Goal: Task Accomplishment & Management: Use online tool/utility

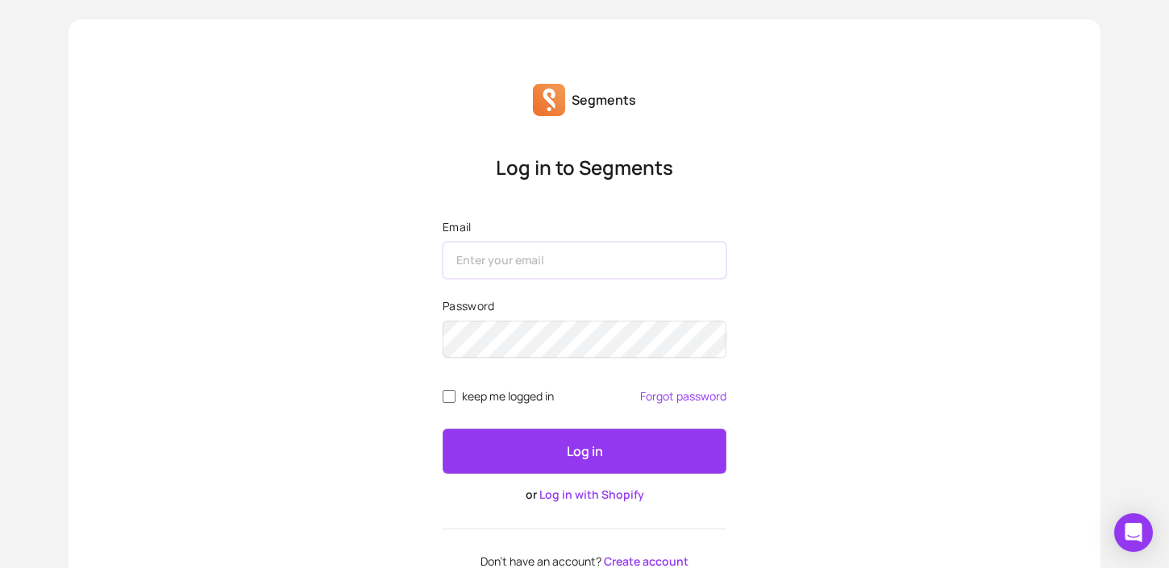
type input "[PERSON_NAME][EMAIL_ADDRESS][DOMAIN_NAME]"
click at [507, 415] on form "Email [PERSON_NAME][EMAIL_ADDRESS][DOMAIN_NAME] Password keep me logged in Forg…" at bounding box center [585, 361] width 284 height 284
click at [510, 397] on span "keep me logged in" at bounding box center [508, 396] width 92 height 13
click at [456, 397] on input "keep me logged in" at bounding box center [449, 396] width 13 height 13
checkbox input "true"
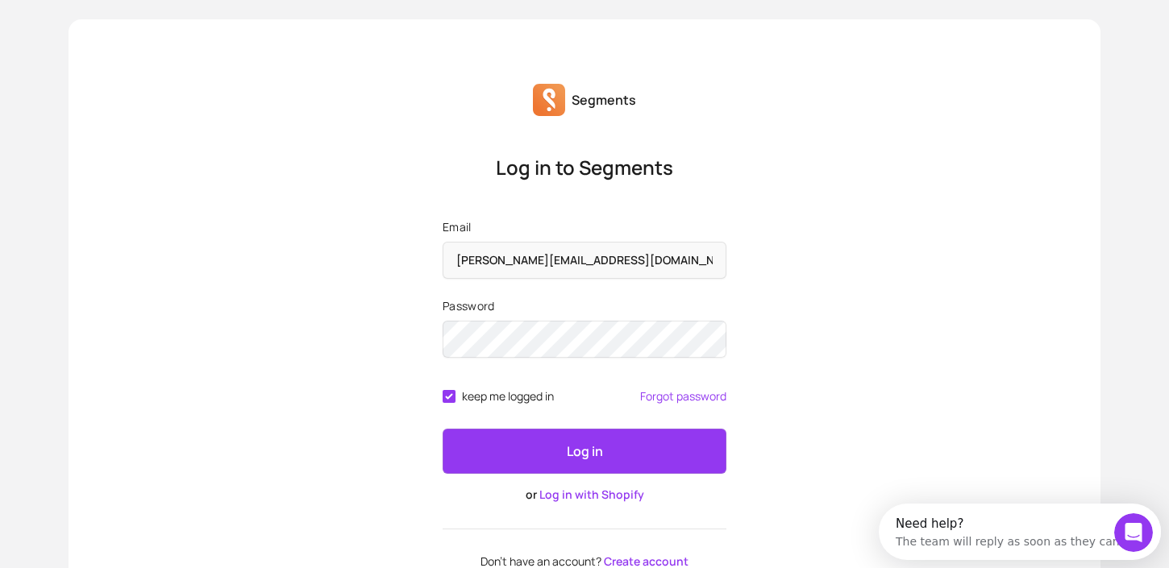
click at [527, 445] on button "Log in" at bounding box center [585, 451] width 284 height 45
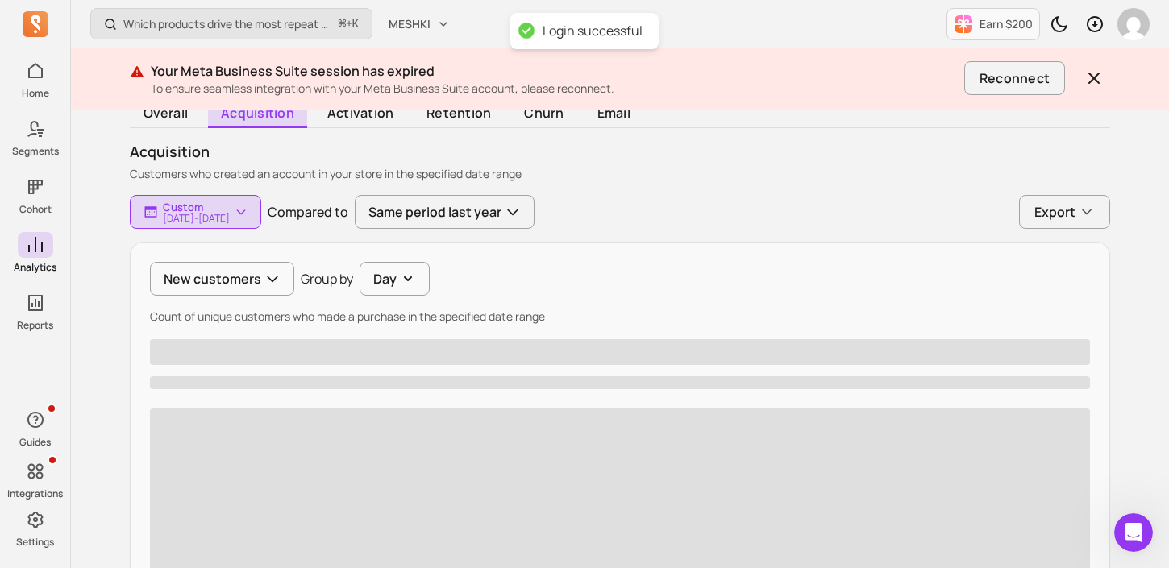
scroll to position [163, 0]
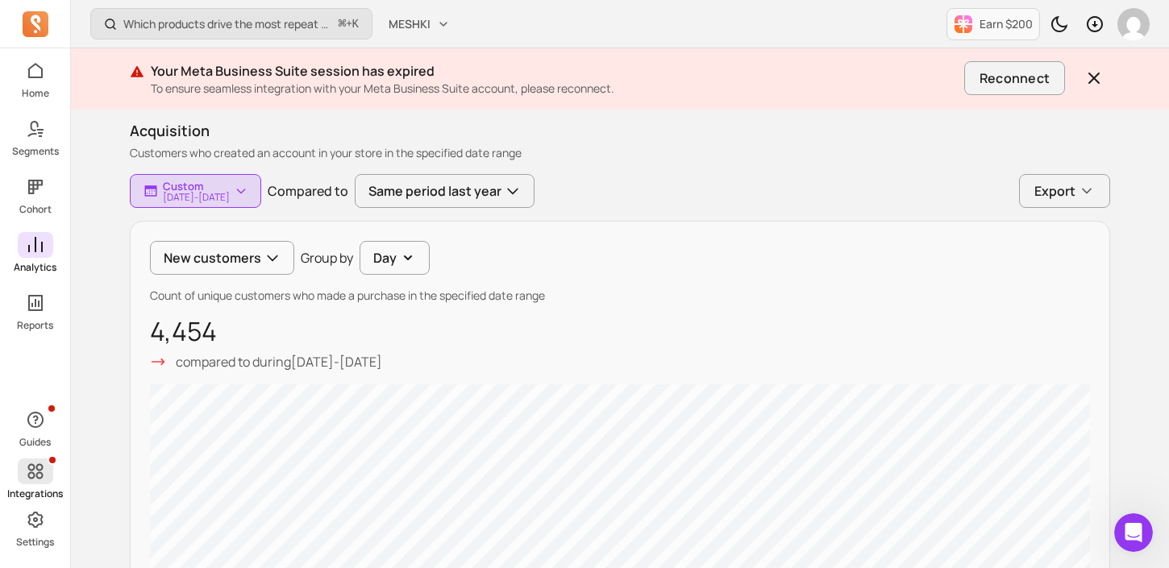
click at [28, 473] on icon at bounding box center [34, 471] width 15 height 15
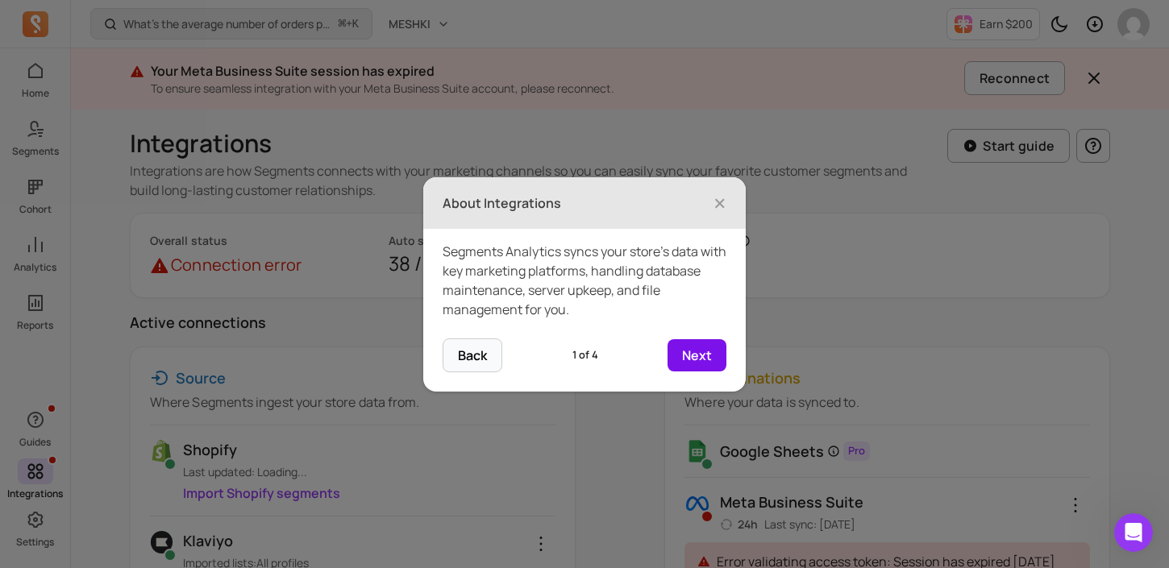
click at [705, 352] on button "Next" at bounding box center [697, 355] width 59 height 32
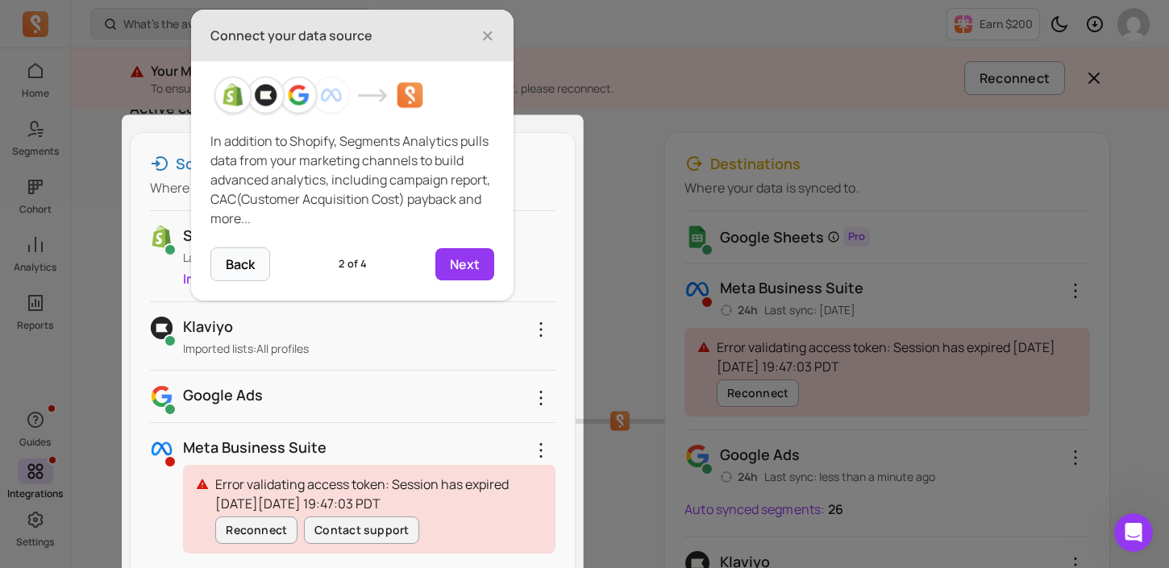
scroll to position [226, 0]
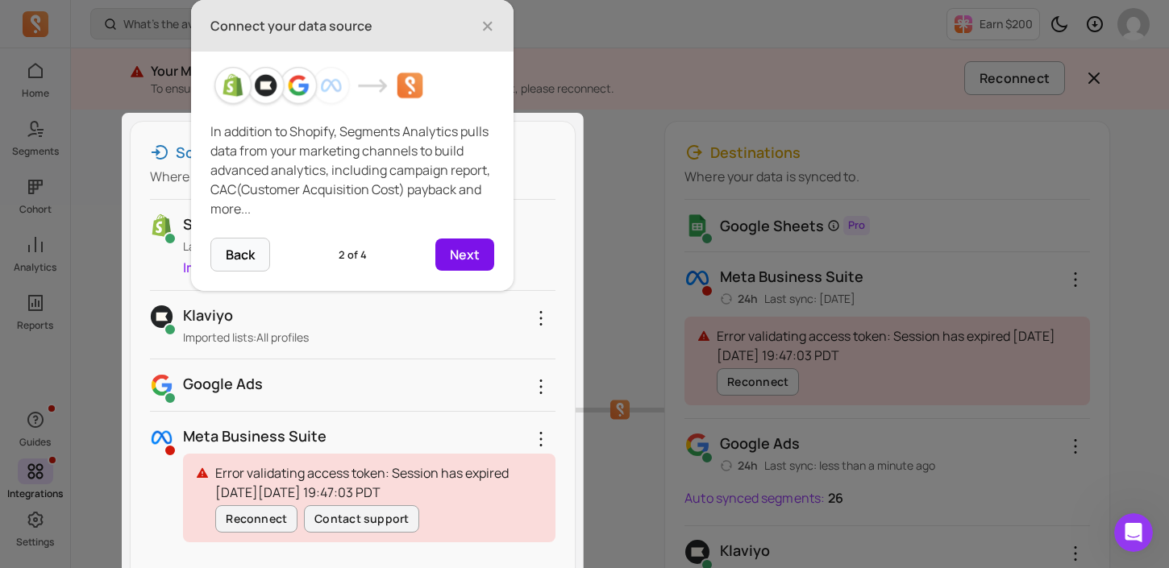
click at [470, 247] on button "Next" at bounding box center [464, 255] width 59 height 32
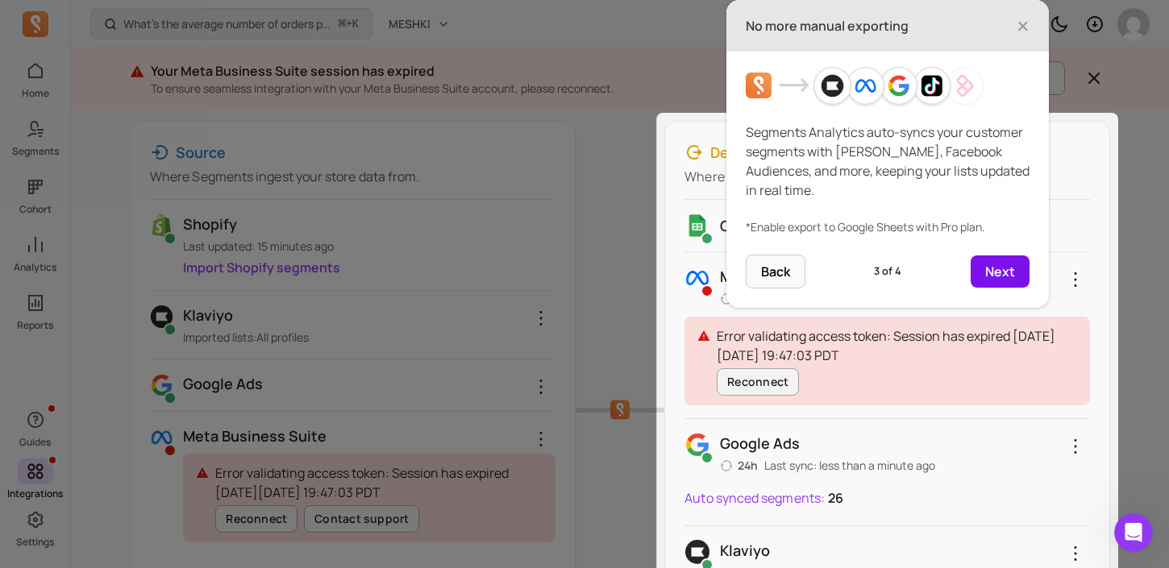
click at [1011, 277] on button "Next" at bounding box center [1000, 272] width 59 height 32
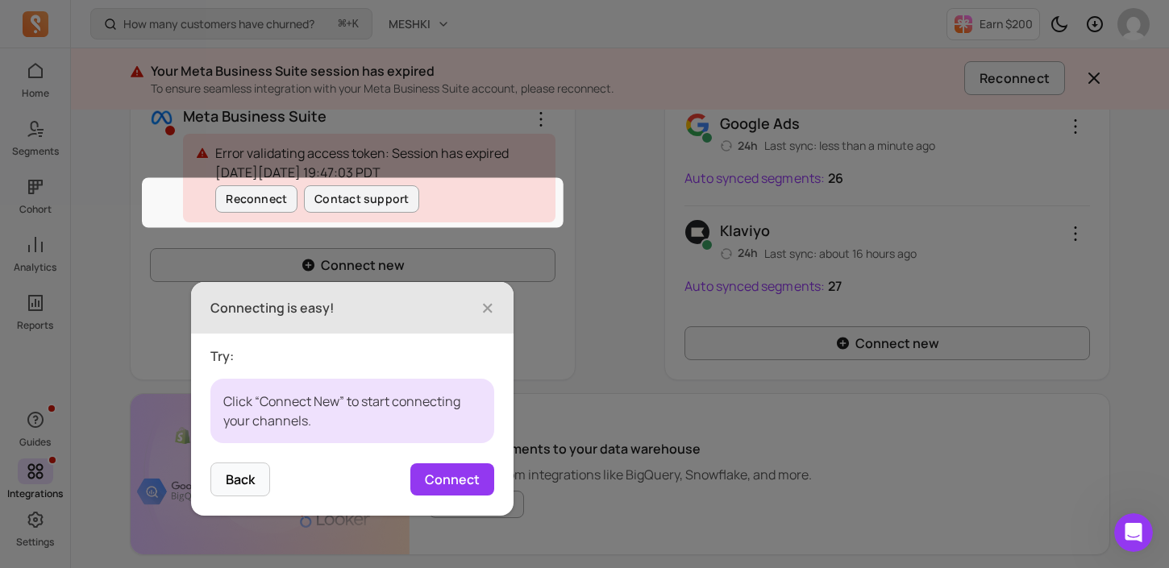
scroll to position [608, 0]
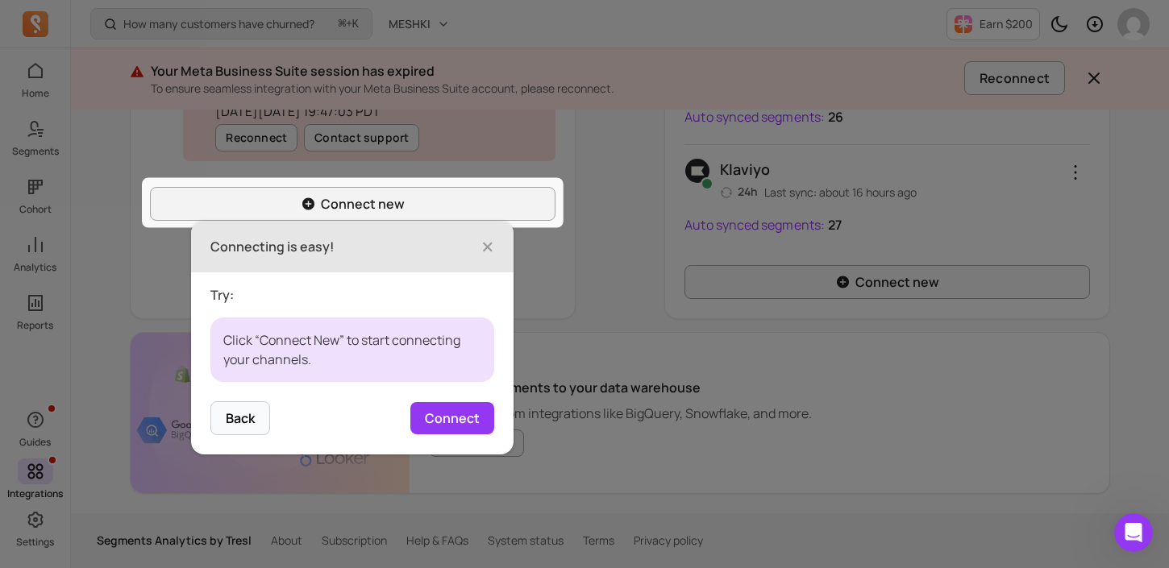
click at [446, 285] on p "Try:" at bounding box center [352, 294] width 284 height 19
click at [481, 244] on header "Connecting is easy! ×" at bounding box center [352, 247] width 322 height 52
click at [487, 244] on span "×" at bounding box center [487, 246] width 13 height 35
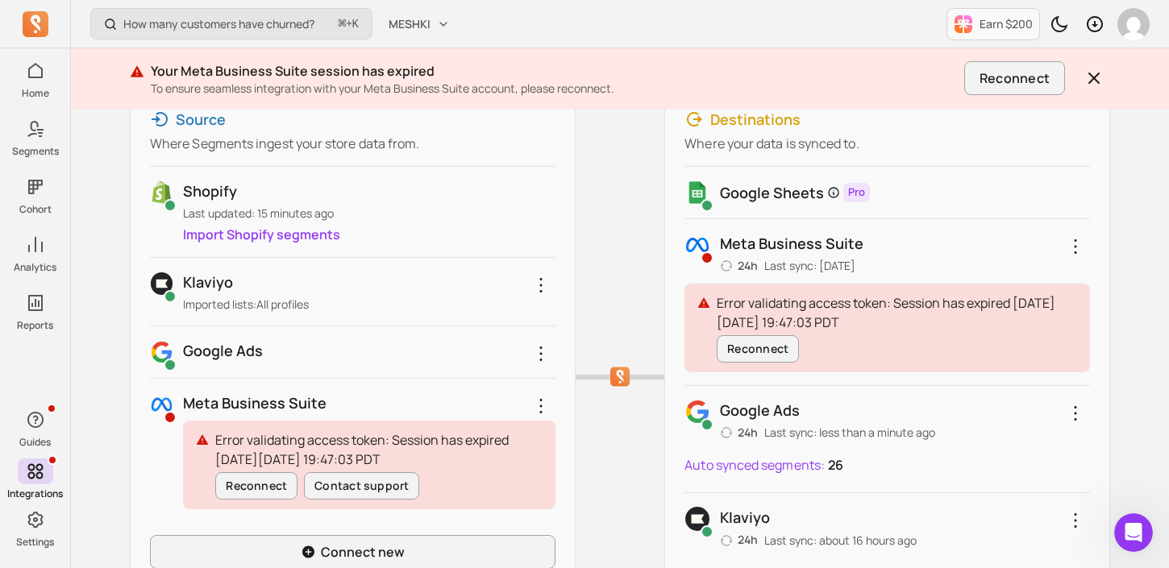
scroll to position [312, 0]
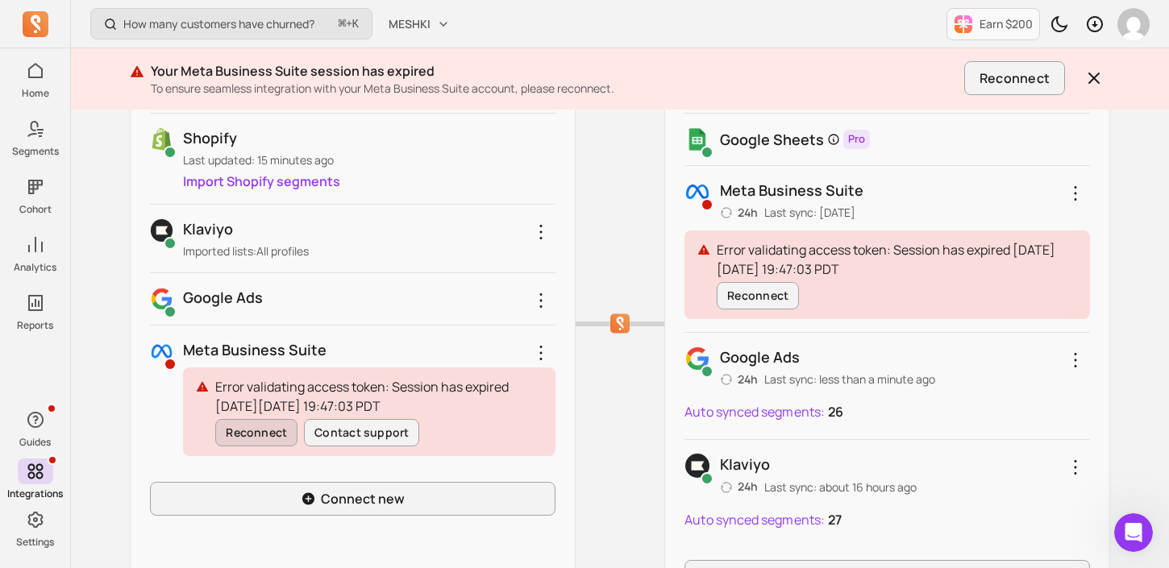
click at [251, 442] on button "Reconnect" at bounding box center [256, 432] width 82 height 27
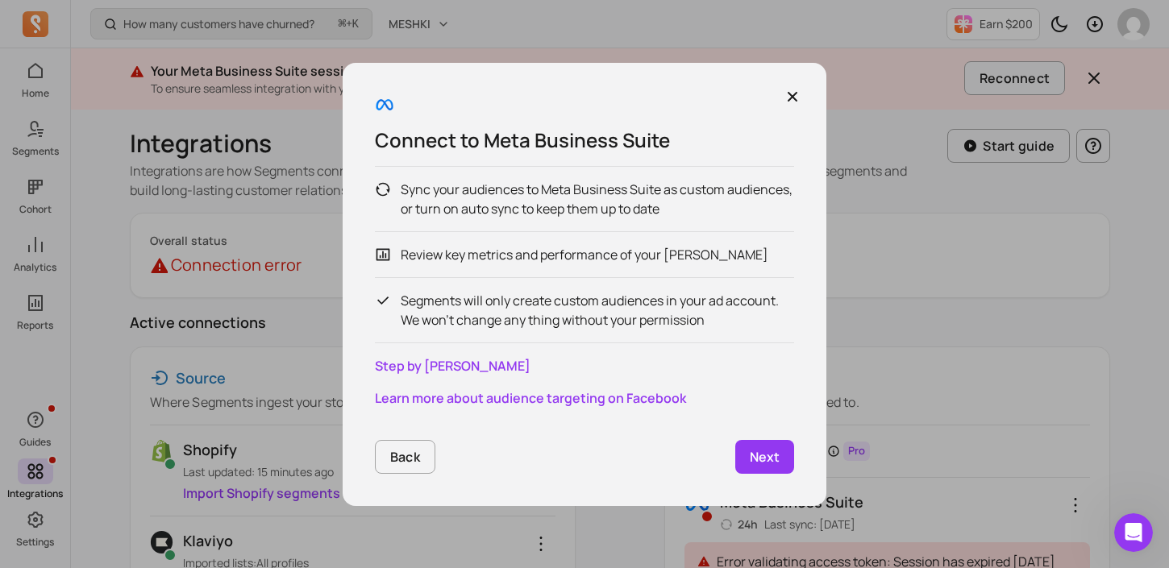
click at [762, 451] on p "Next" at bounding box center [765, 456] width 30 height 19
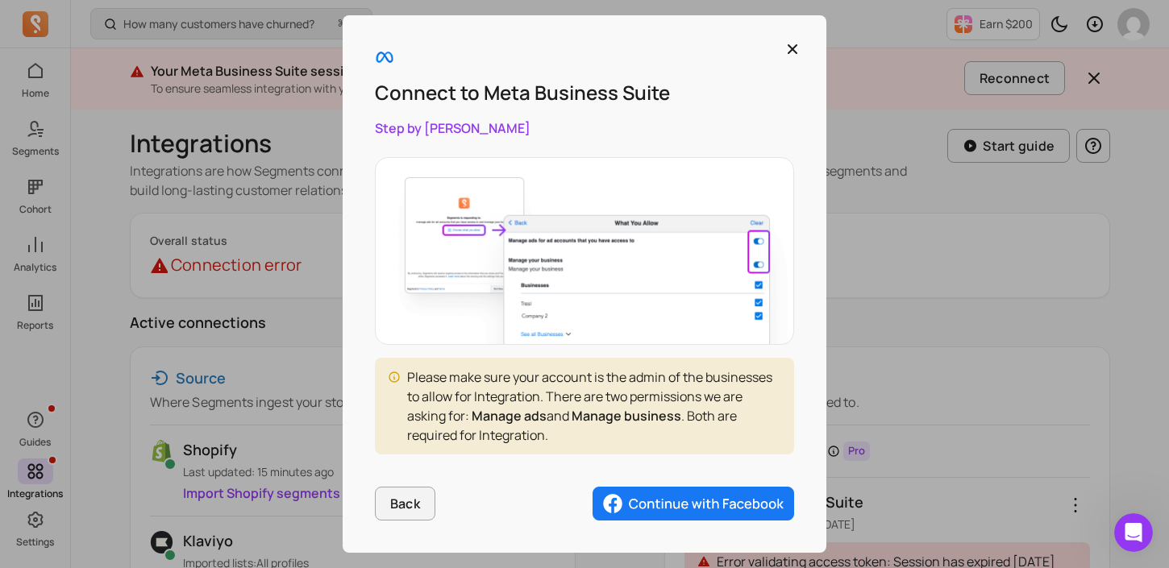
click at [650, 501] on img "button" at bounding box center [694, 504] width 202 height 34
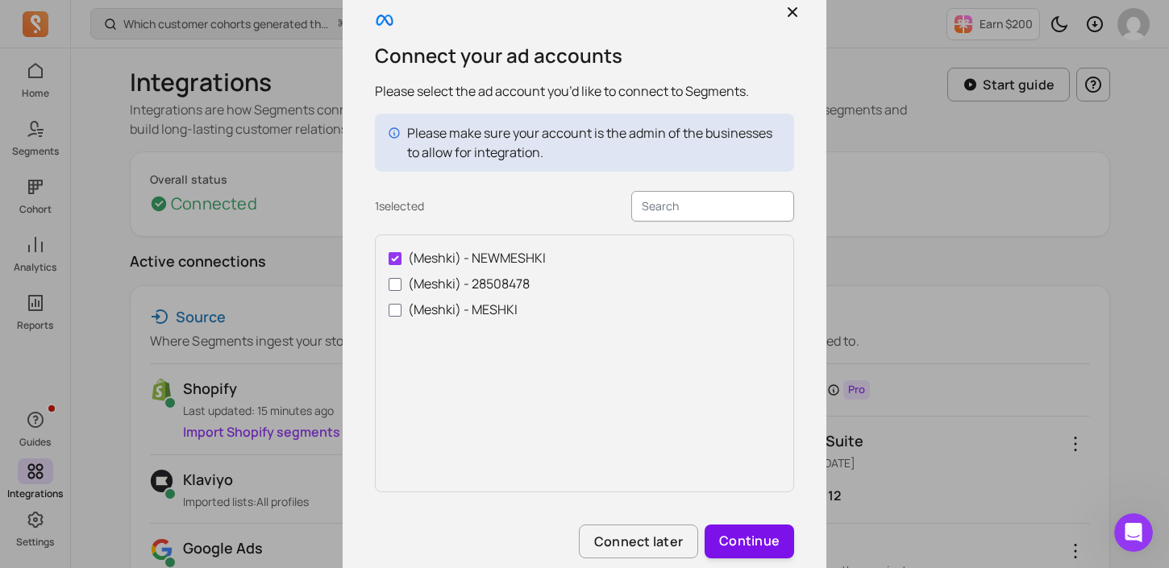
click at [769, 547] on button "Continue" at bounding box center [749, 542] width 89 height 34
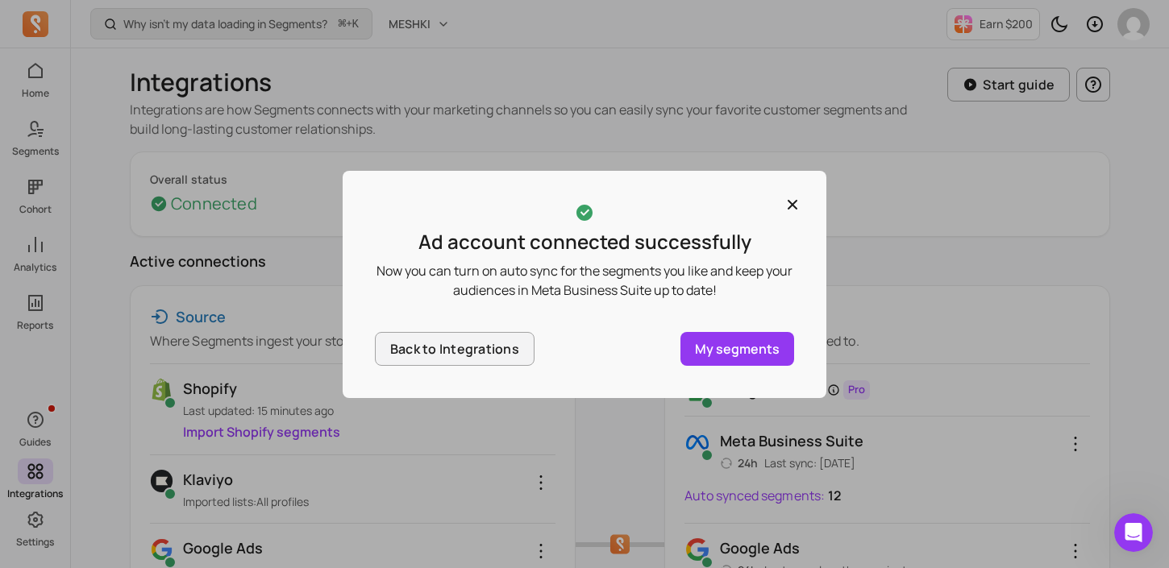
click at [734, 351] on p "My segments" at bounding box center [737, 348] width 85 height 19
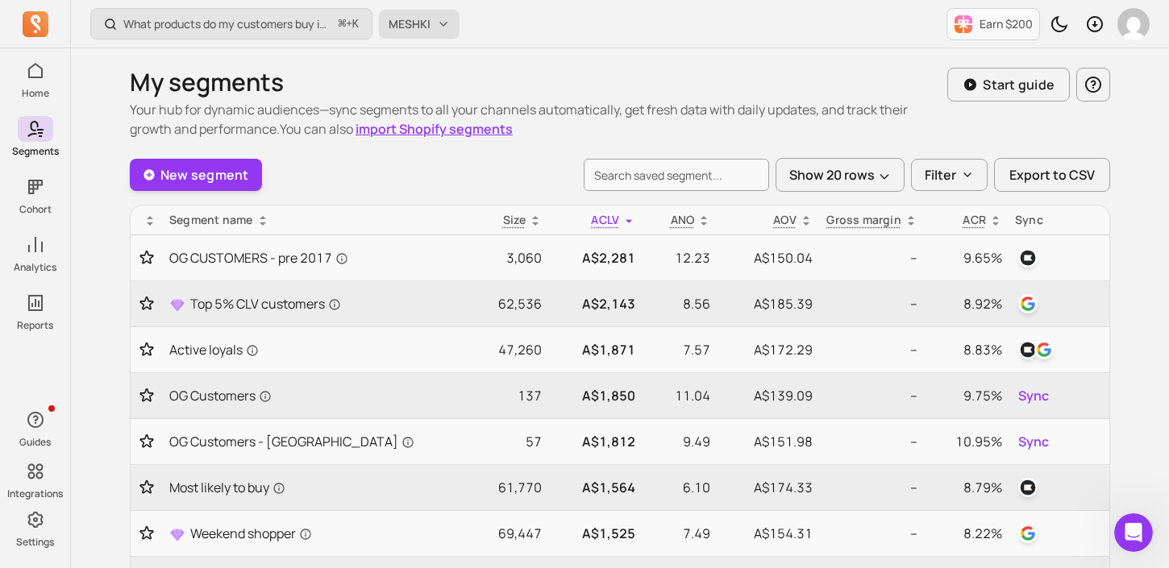
click at [417, 32] on button "MESHKI" at bounding box center [419, 24] width 81 height 29
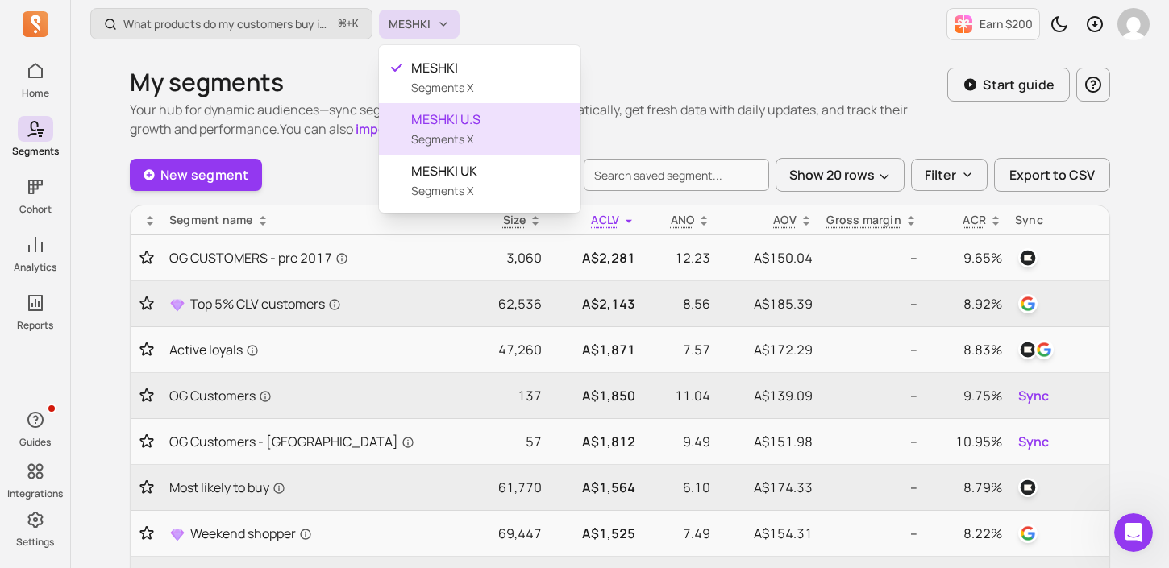
click at [514, 112] on span "MESHKI U.S" at bounding box center [489, 119] width 156 height 19
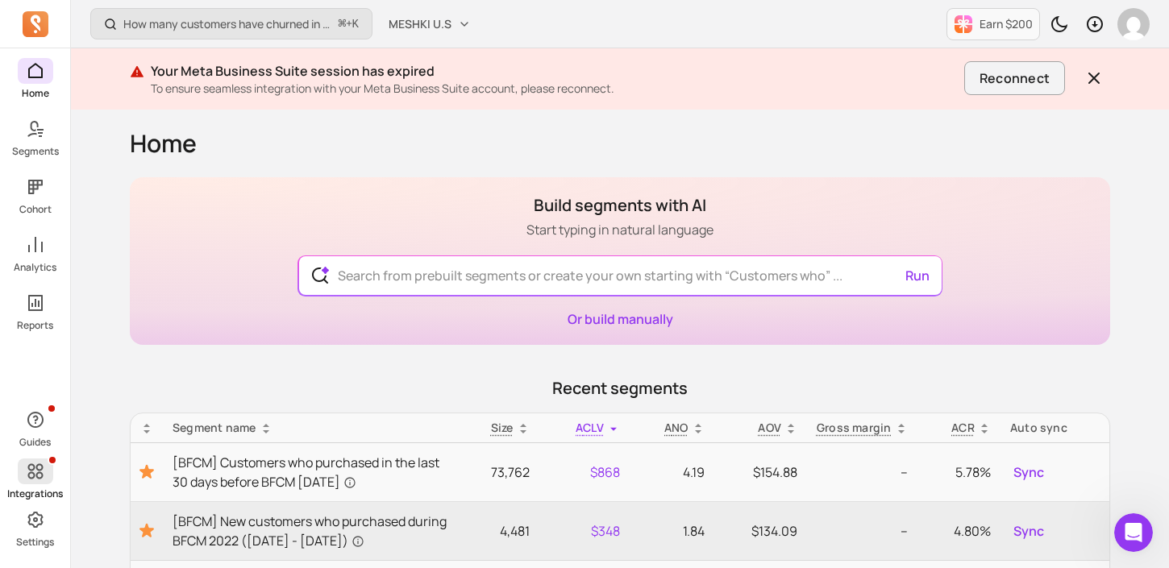
click at [35, 484] on span at bounding box center [35, 472] width 35 height 26
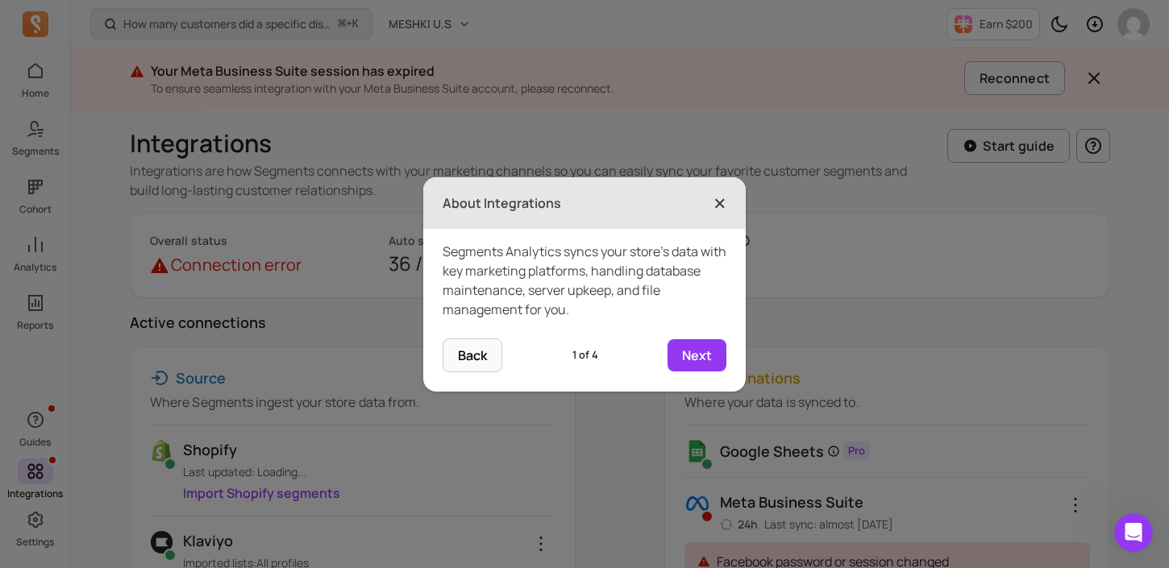
click at [718, 201] on span "×" at bounding box center [719, 202] width 13 height 35
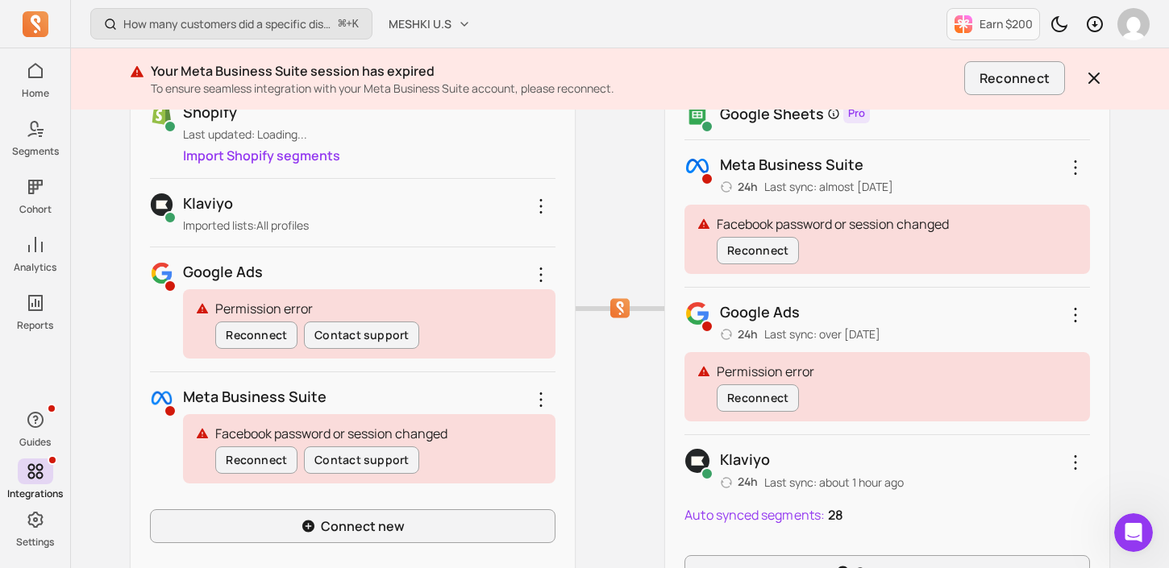
scroll to position [361, 0]
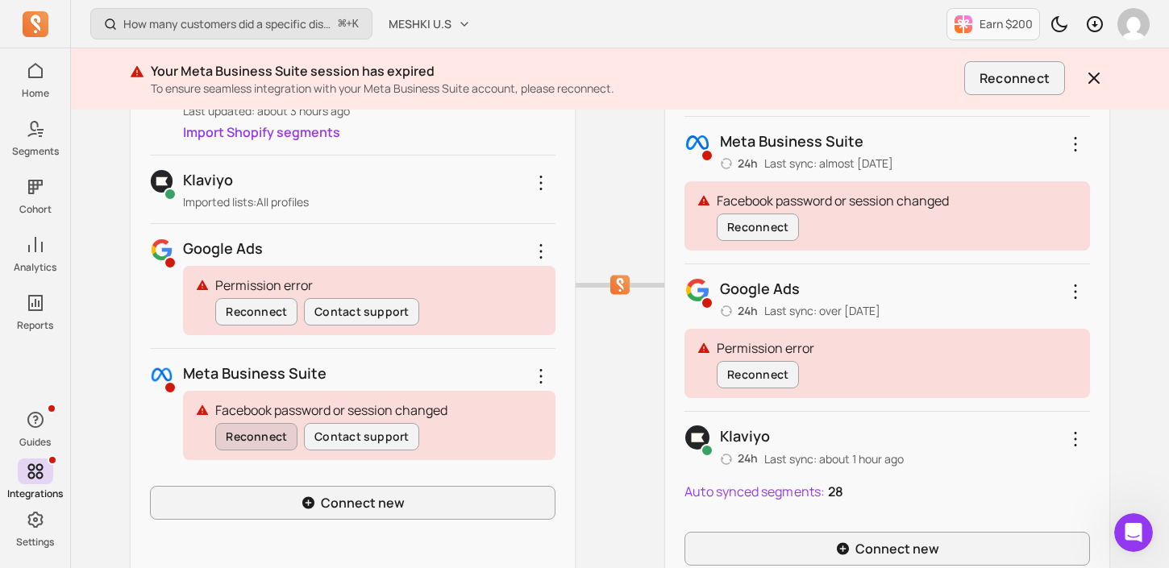
click at [258, 443] on button "Reconnect" at bounding box center [256, 436] width 82 height 27
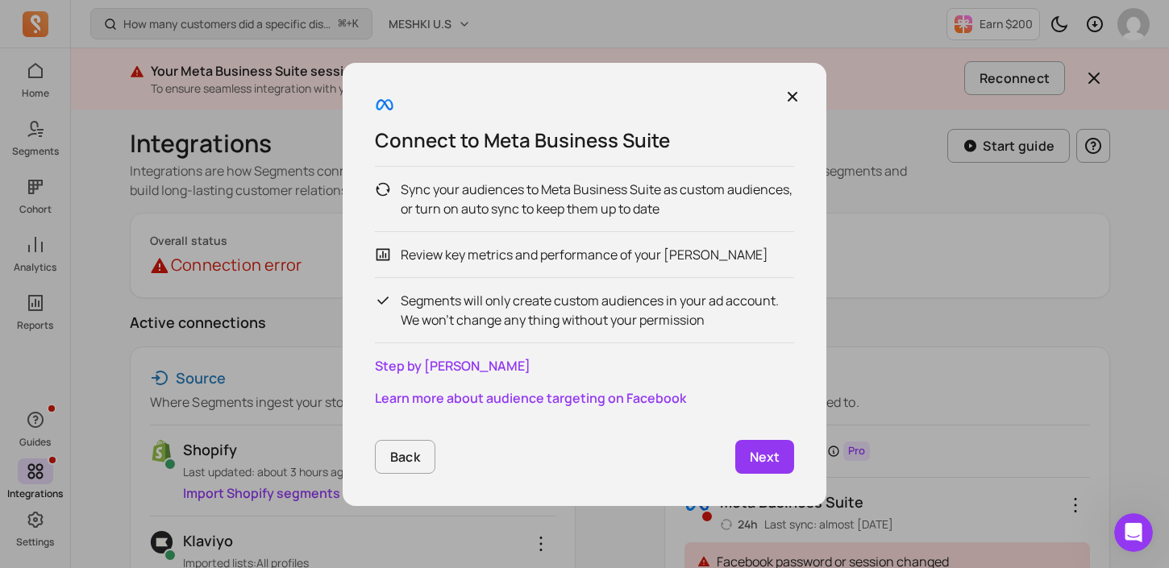
click at [768, 451] on p "Next" at bounding box center [765, 456] width 30 height 19
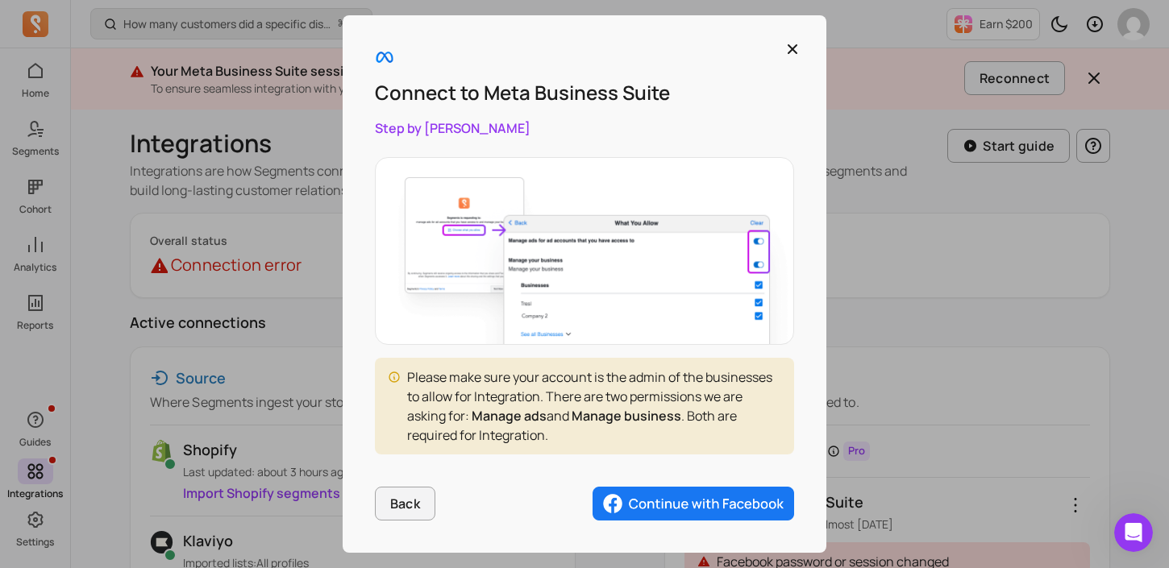
click at [664, 506] on img "button" at bounding box center [694, 504] width 202 height 34
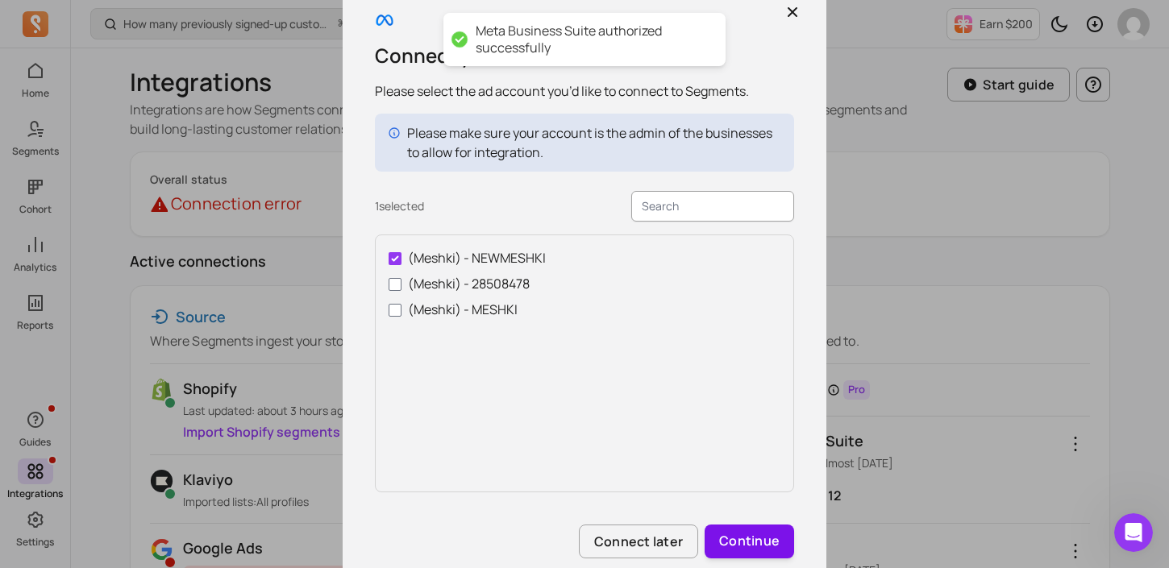
click at [746, 540] on button "Continue" at bounding box center [749, 542] width 89 height 34
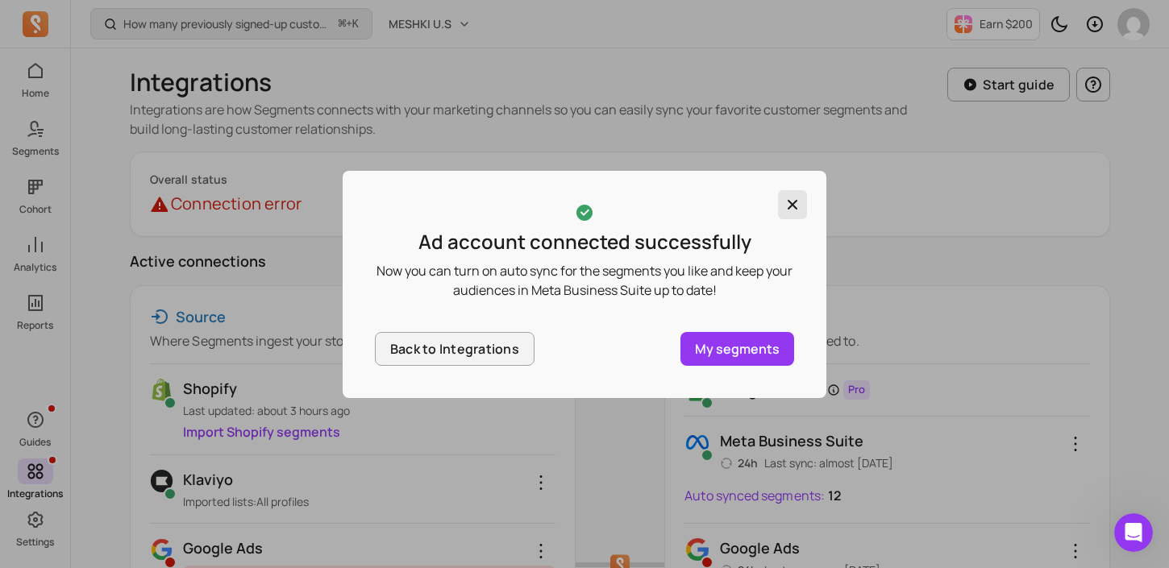
click at [797, 202] on icon "button" at bounding box center [792, 205] width 16 height 16
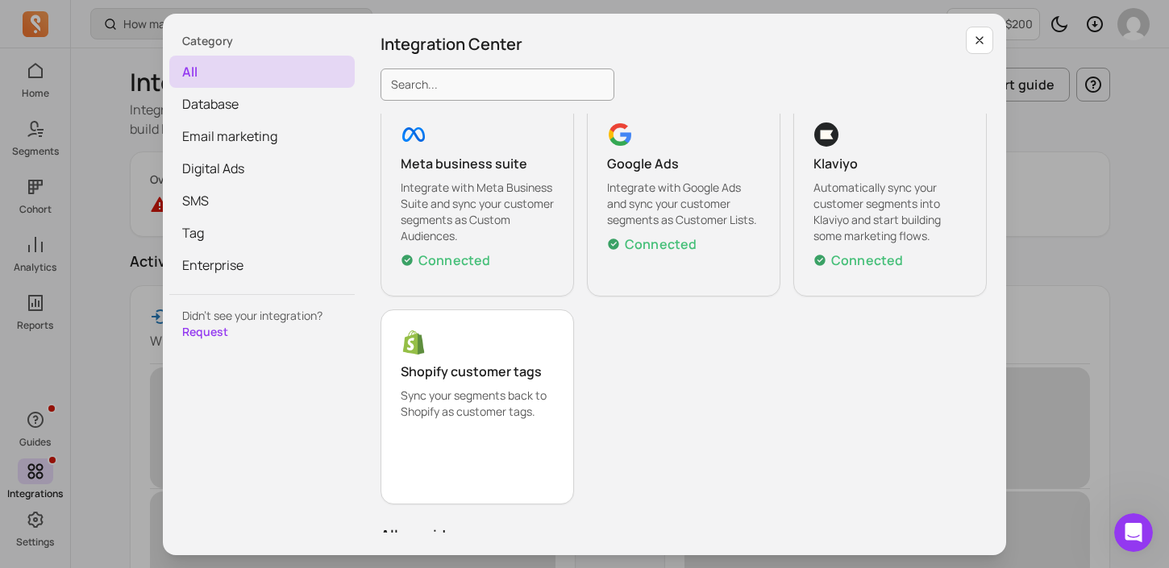
scroll to position [48, 0]
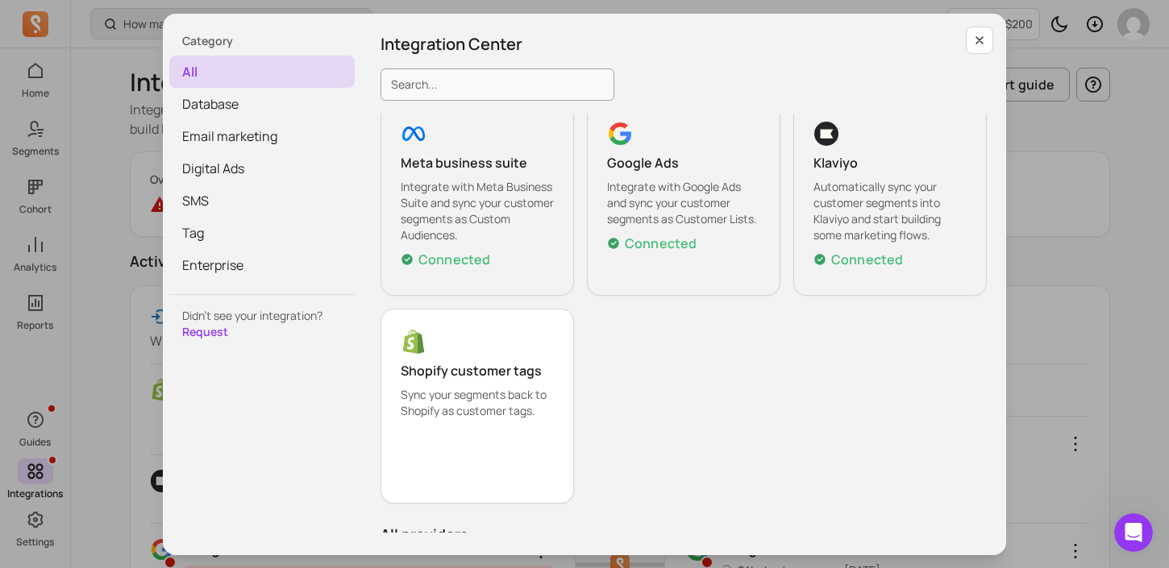
click at [127, 389] on div "Category all Database Email marketing Digital Ads SMS Tag Enterprise Didn’t see…" at bounding box center [584, 284] width 1143 height 543
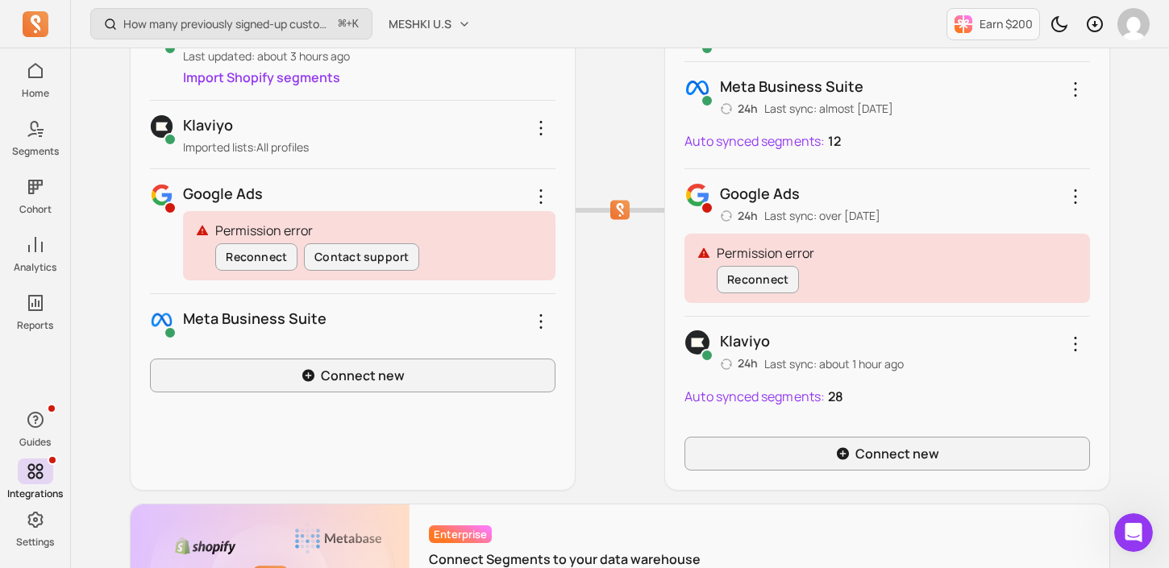
scroll to position [361, 0]
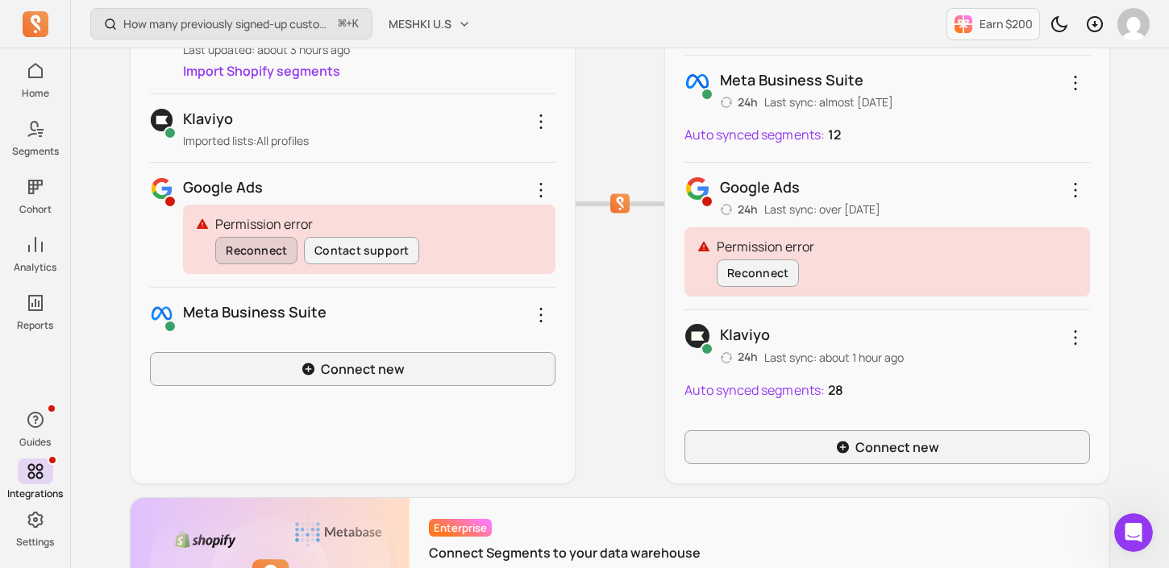
click at [231, 258] on button "Reconnect" at bounding box center [256, 250] width 82 height 27
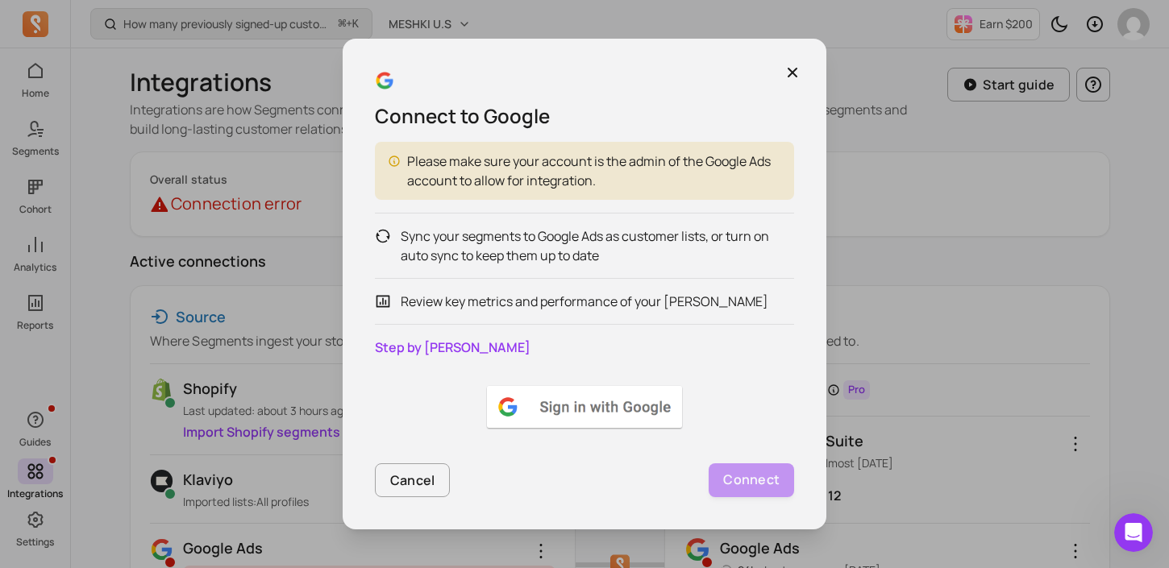
click at [648, 409] on img at bounding box center [585, 407] width 202 height 48
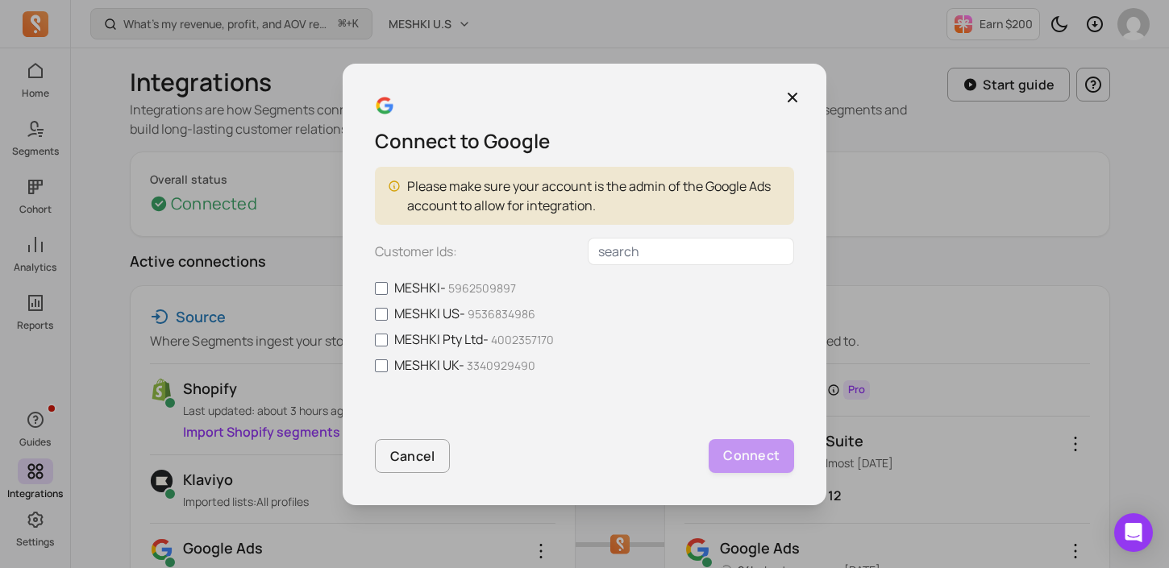
click at [485, 309] on span "9536834986" at bounding box center [502, 313] width 68 height 15
click at [388, 309] on input "MESHKI US - 9536834986" at bounding box center [381, 314] width 13 height 13
checkbox input "true"
click at [757, 447] on p "Connect" at bounding box center [751, 456] width 56 height 21
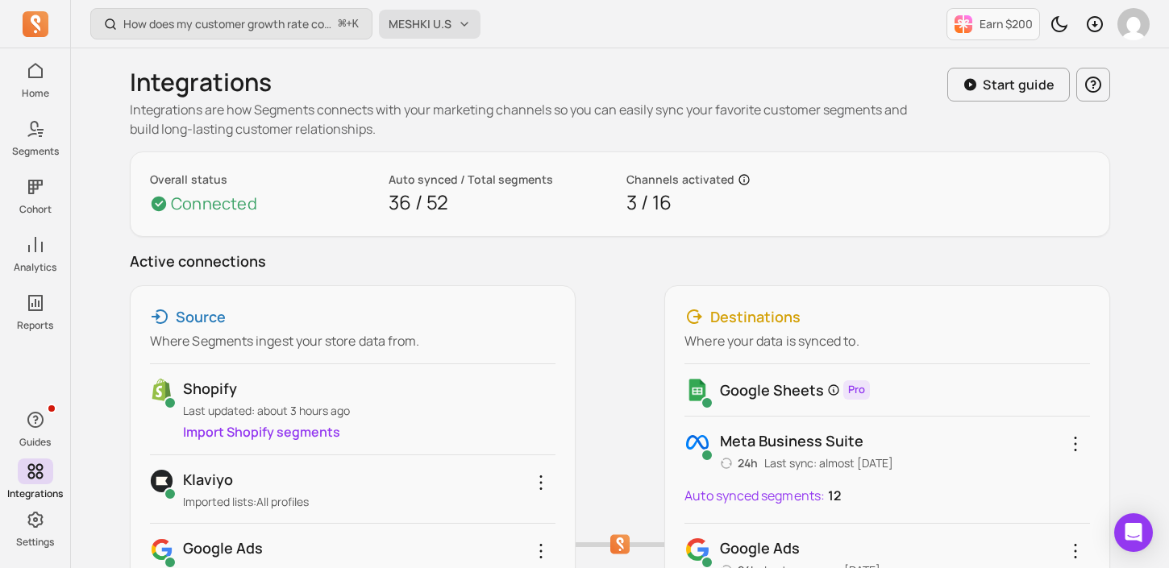
click at [450, 33] on button "MESHKI U.S" at bounding box center [430, 24] width 102 height 29
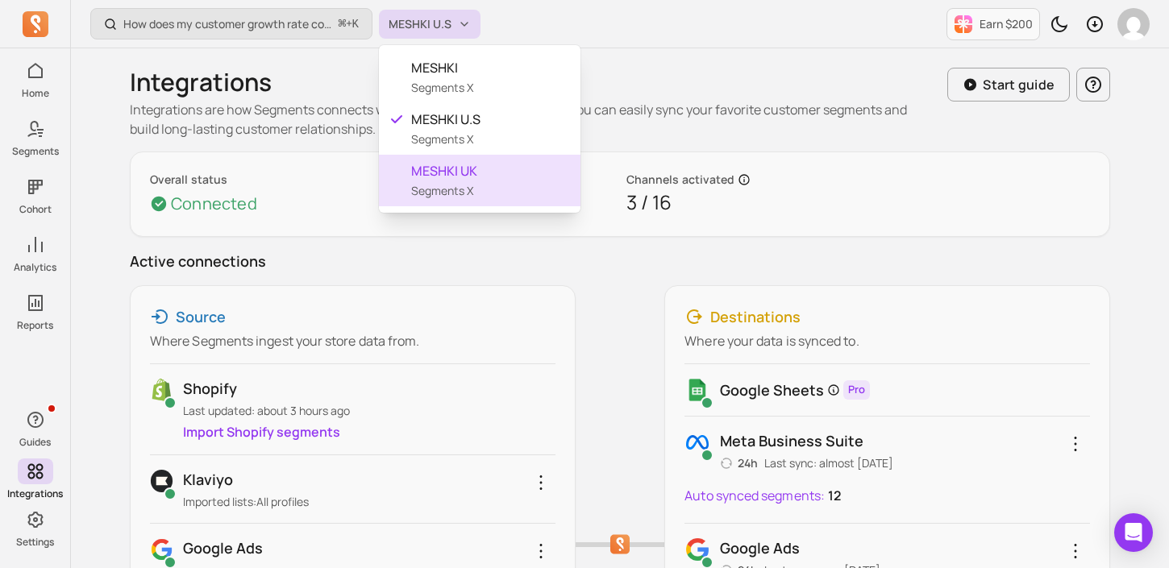
click at [464, 168] on span "MESHKI UK" at bounding box center [489, 170] width 156 height 19
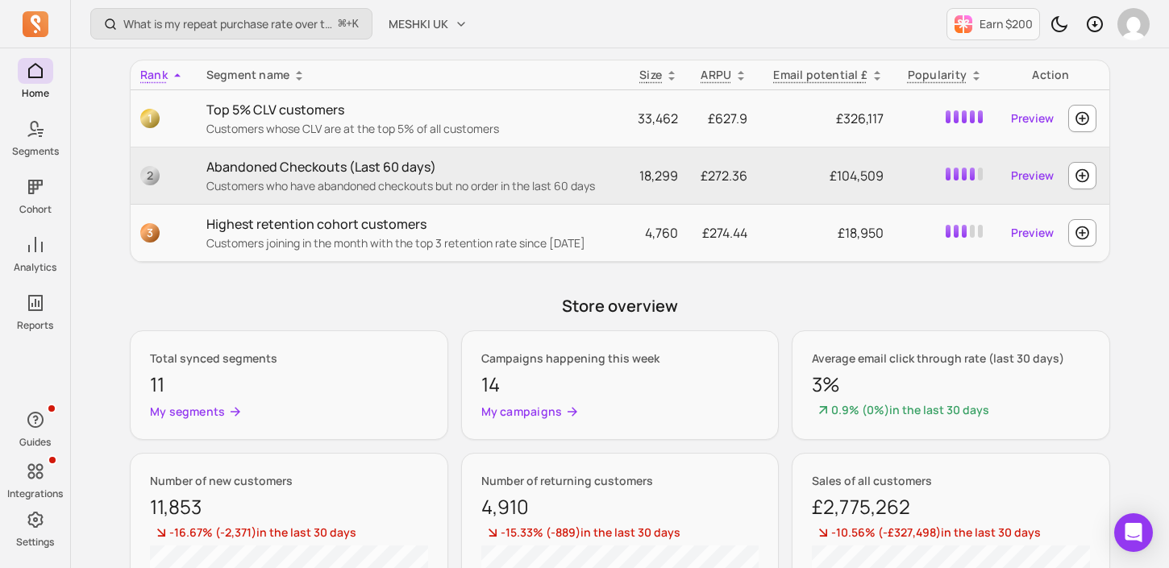
scroll to position [834, 0]
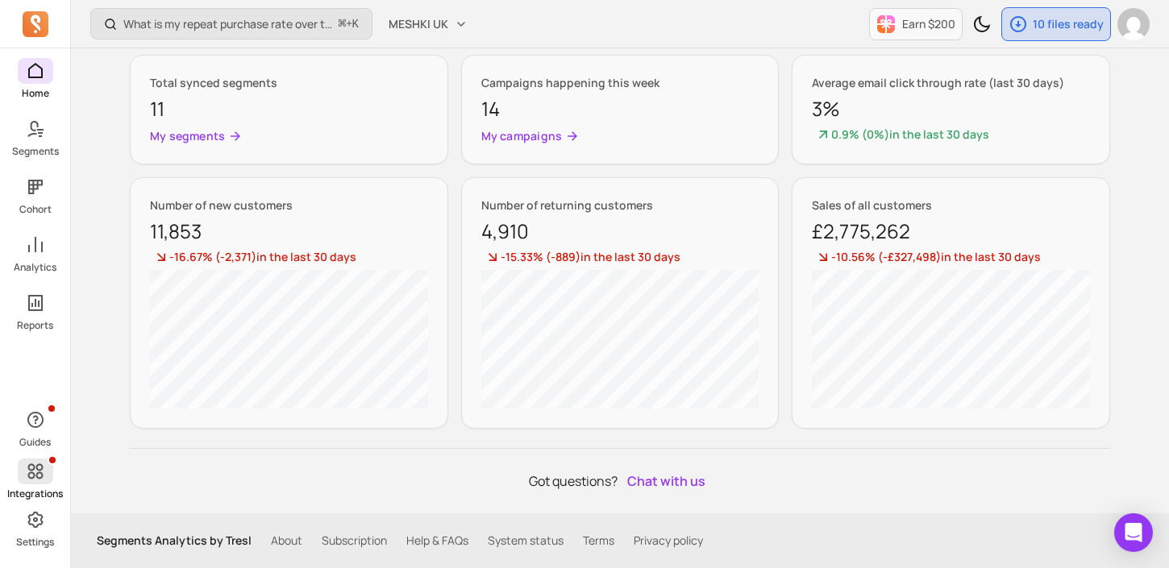
click at [44, 497] on p "Integrations" at bounding box center [35, 494] width 56 height 13
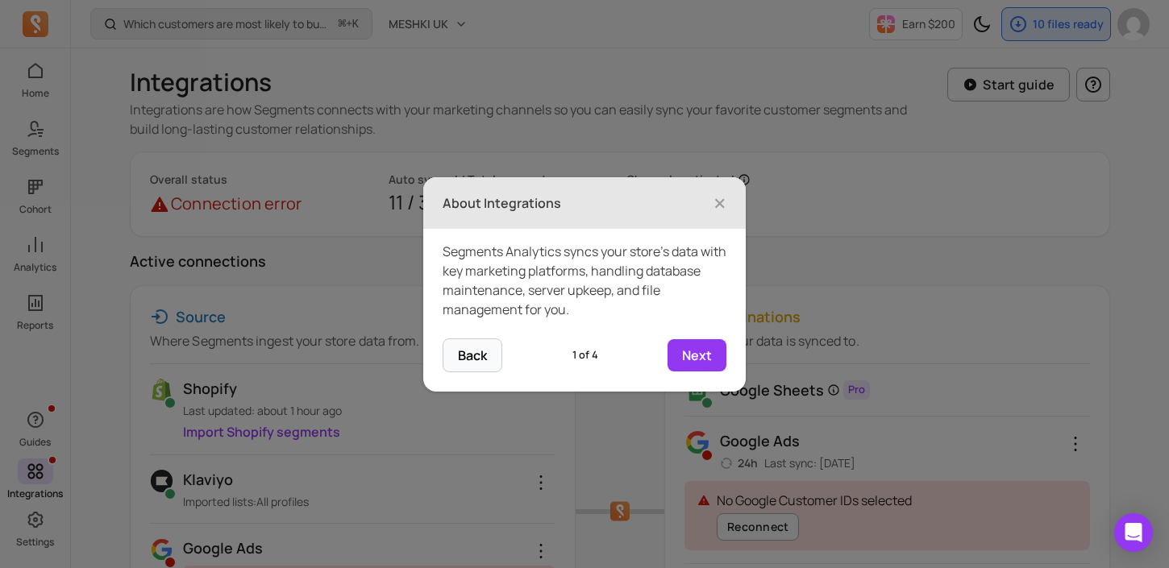
click at [727, 202] on header "About Integrations ×" at bounding box center [584, 203] width 322 height 52
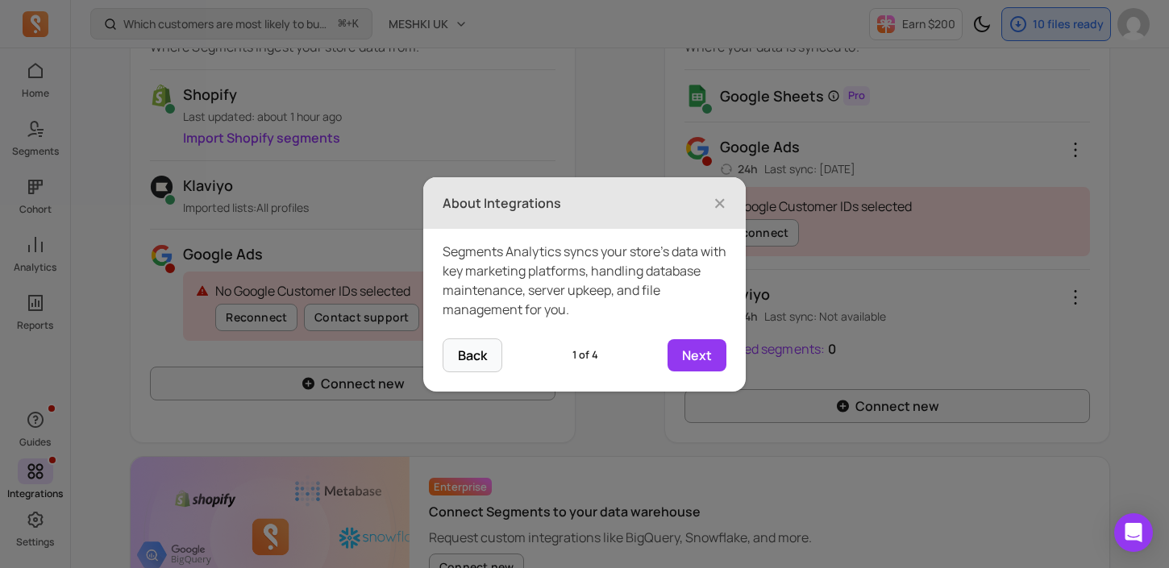
scroll to position [311, 0]
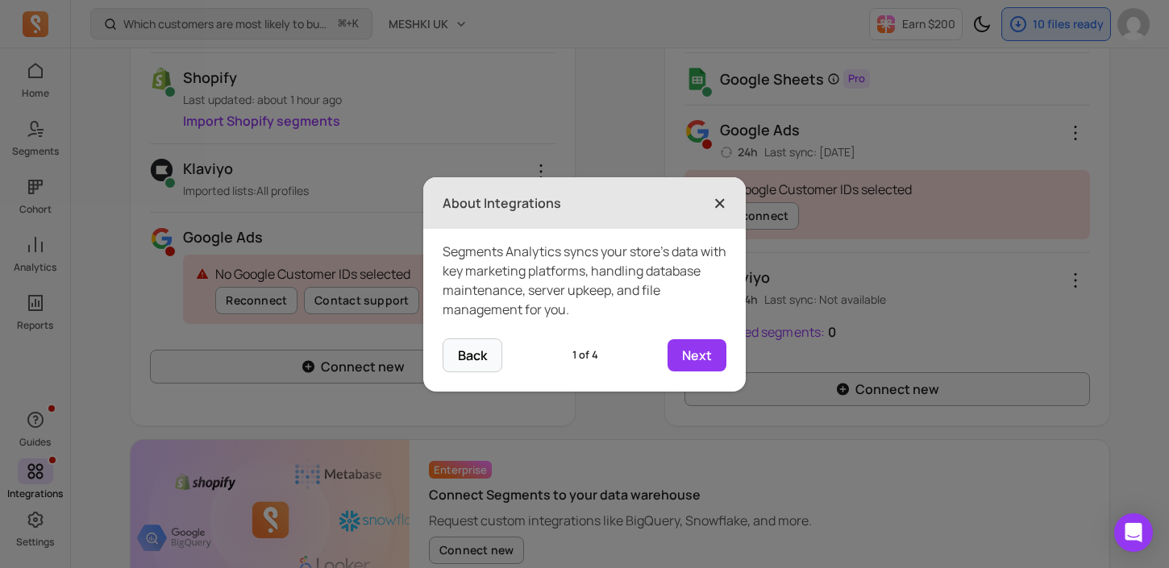
click at [719, 202] on span "×" at bounding box center [719, 202] width 13 height 35
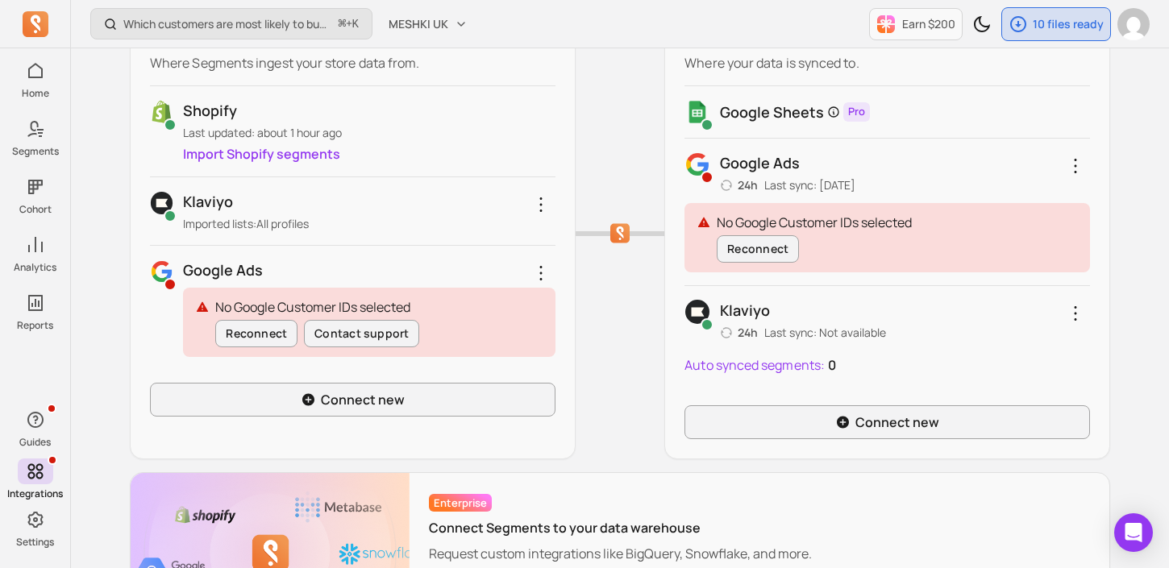
scroll to position [284, 0]
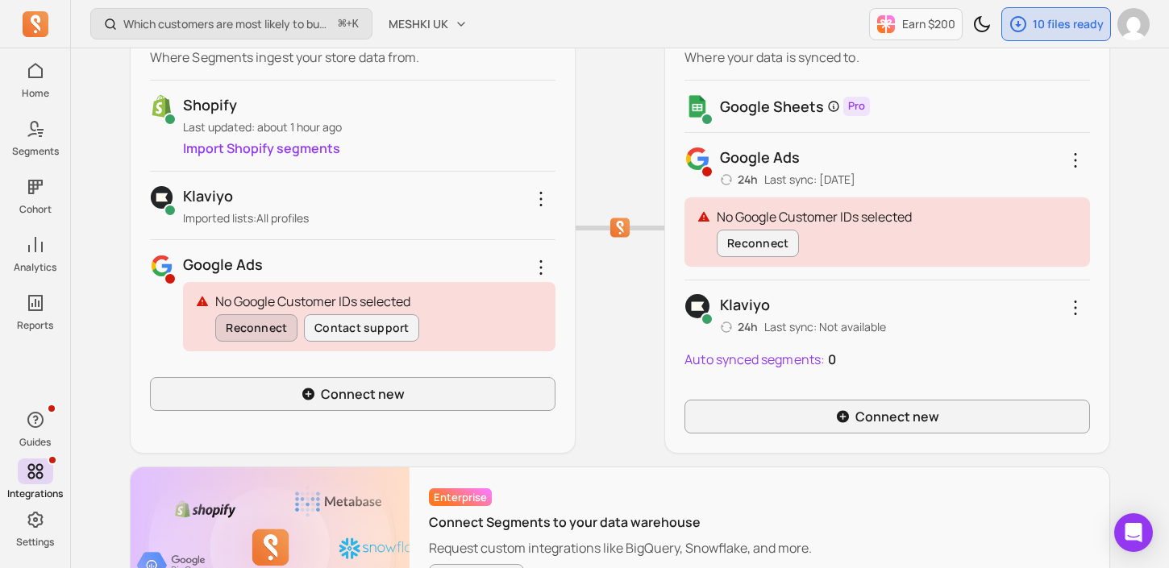
click at [258, 325] on button "Reconnect" at bounding box center [256, 327] width 82 height 27
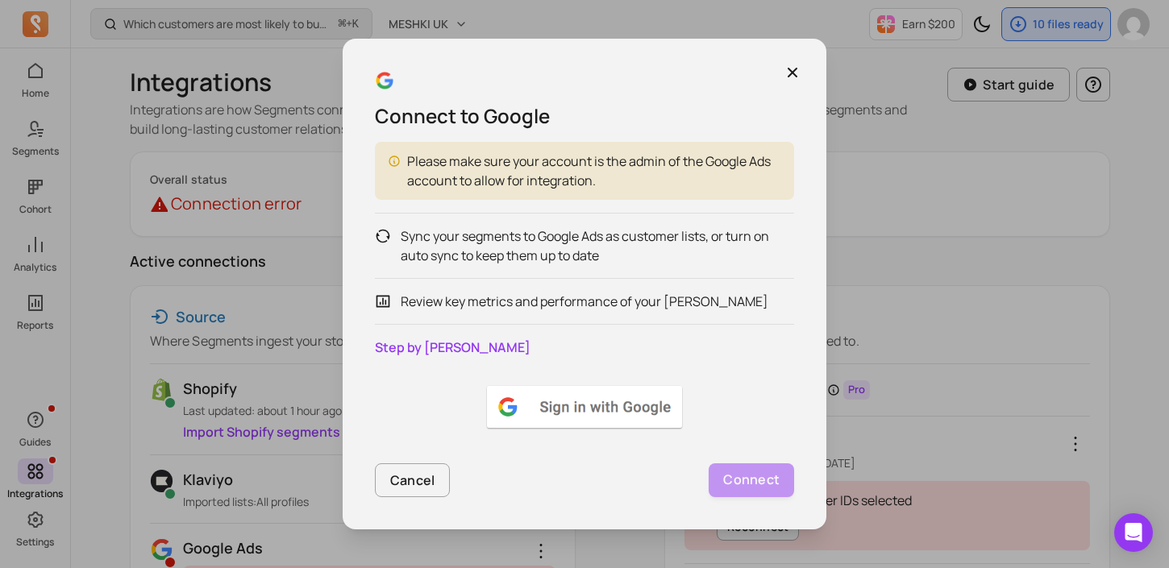
click at [595, 421] on img at bounding box center [585, 407] width 202 height 48
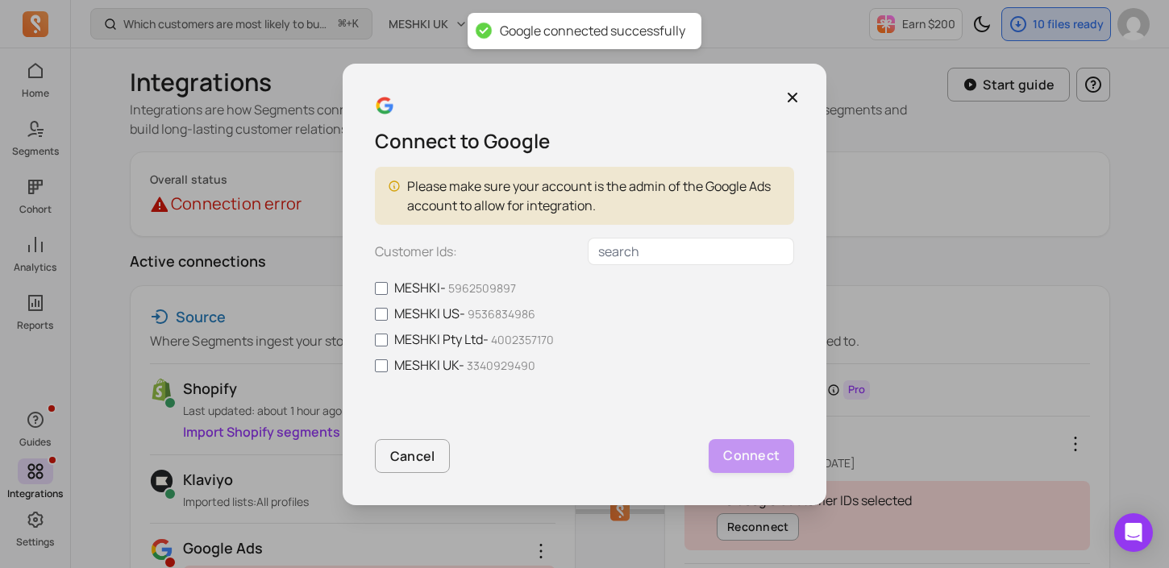
click at [439, 363] on label "MESHKI UK - 3340929490" at bounding box center [584, 365] width 419 height 19
click at [388, 363] on input "MESHKI UK - 3340929490" at bounding box center [381, 366] width 13 height 13
checkbox input "true"
click at [753, 465] on p "Connect" at bounding box center [751, 456] width 56 height 21
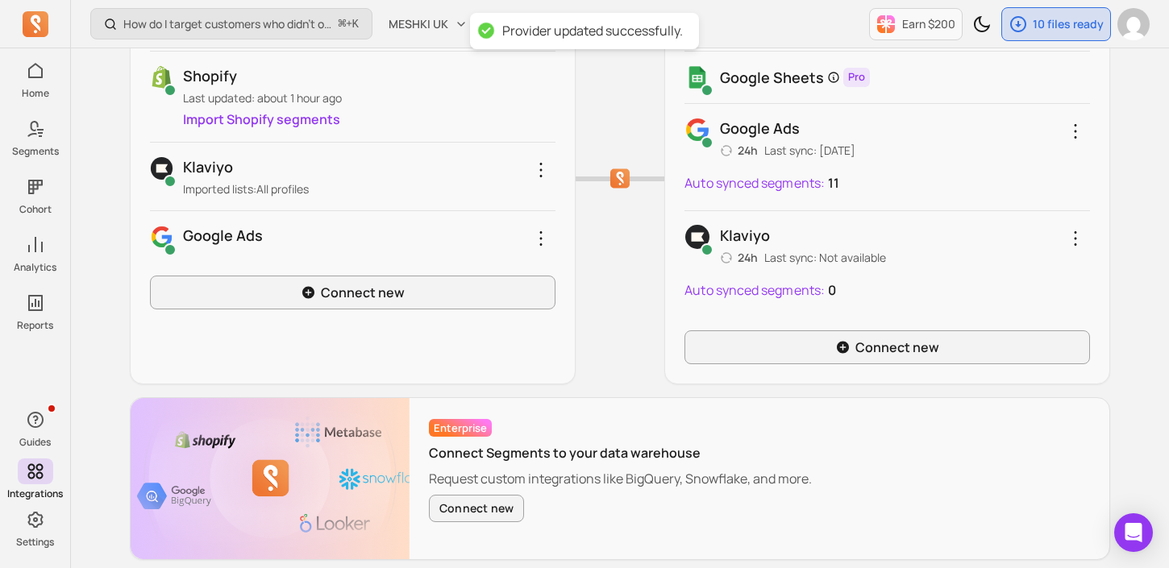
scroll to position [380, 0]
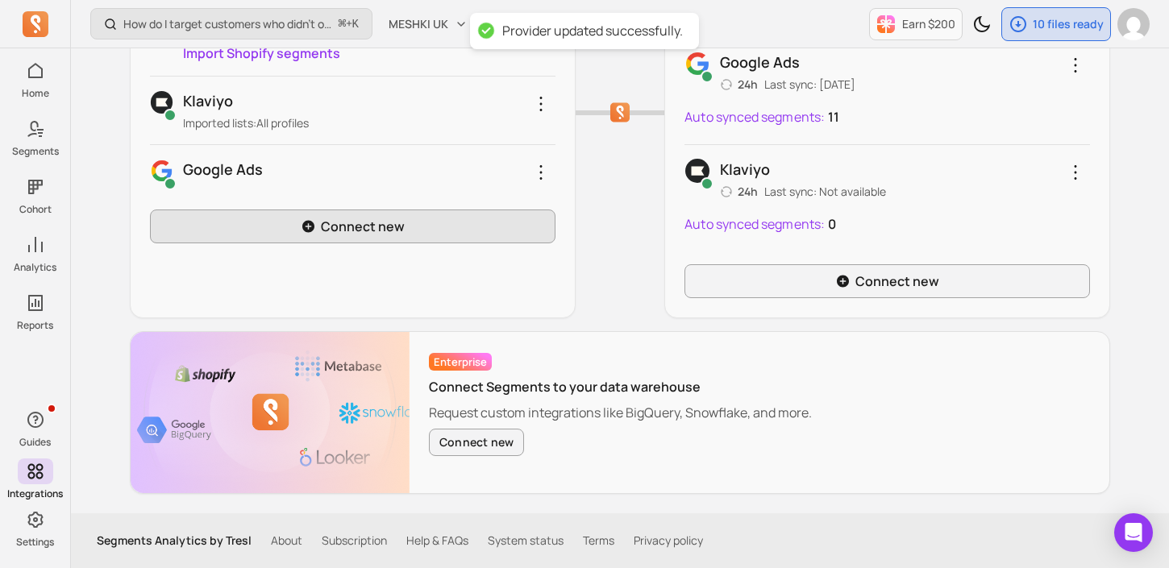
click at [407, 229] on link "Connect new" at bounding box center [353, 227] width 406 height 34
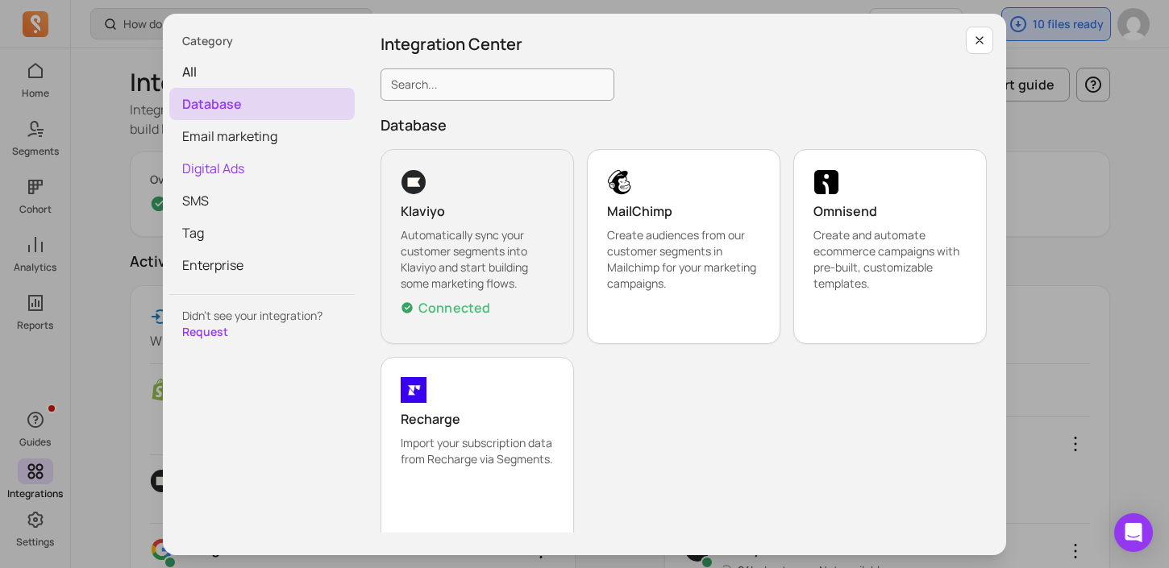
click at [214, 168] on span "Digital Ads" at bounding box center [261, 168] width 185 height 32
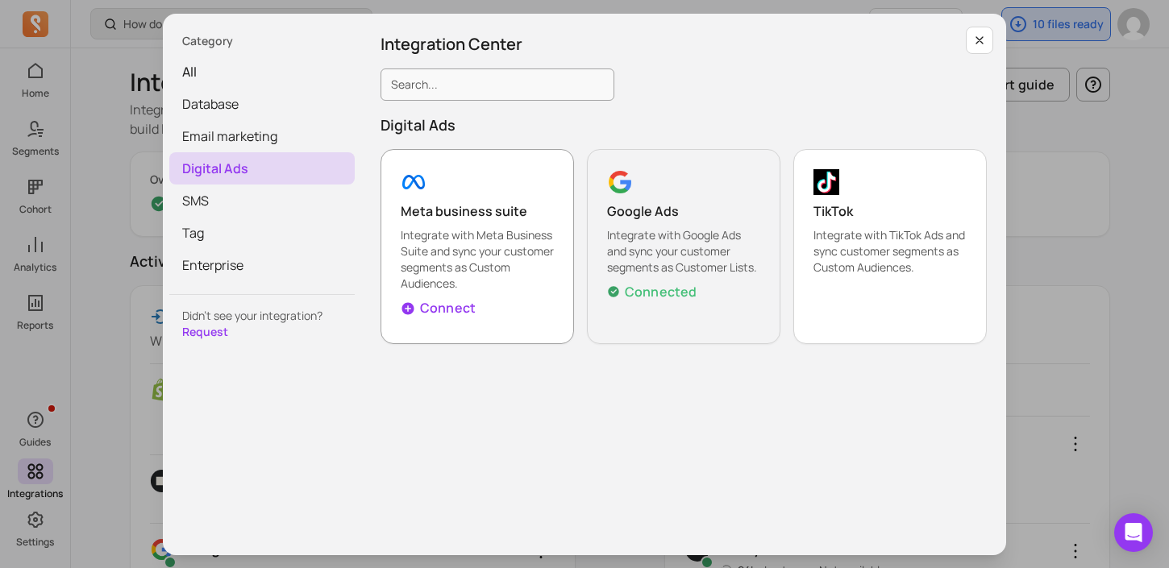
click at [527, 242] on p "Integrate with Meta Business Suite and sync your customer segments as Custom Au…" at bounding box center [477, 259] width 153 height 64
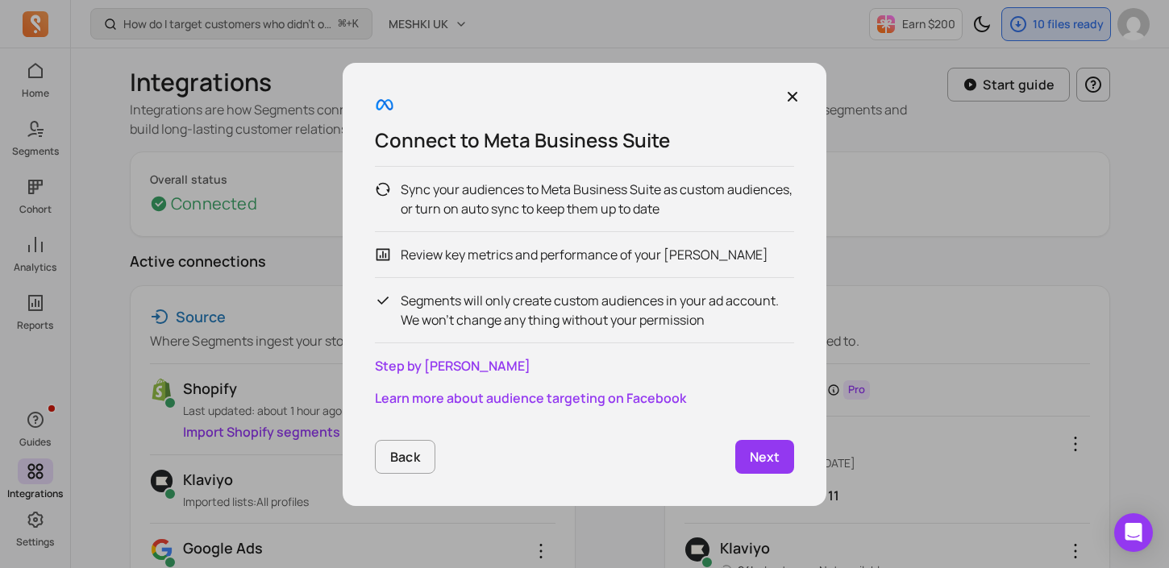
click at [767, 459] on p "Next" at bounding box center [765, 456] width 30 height 19
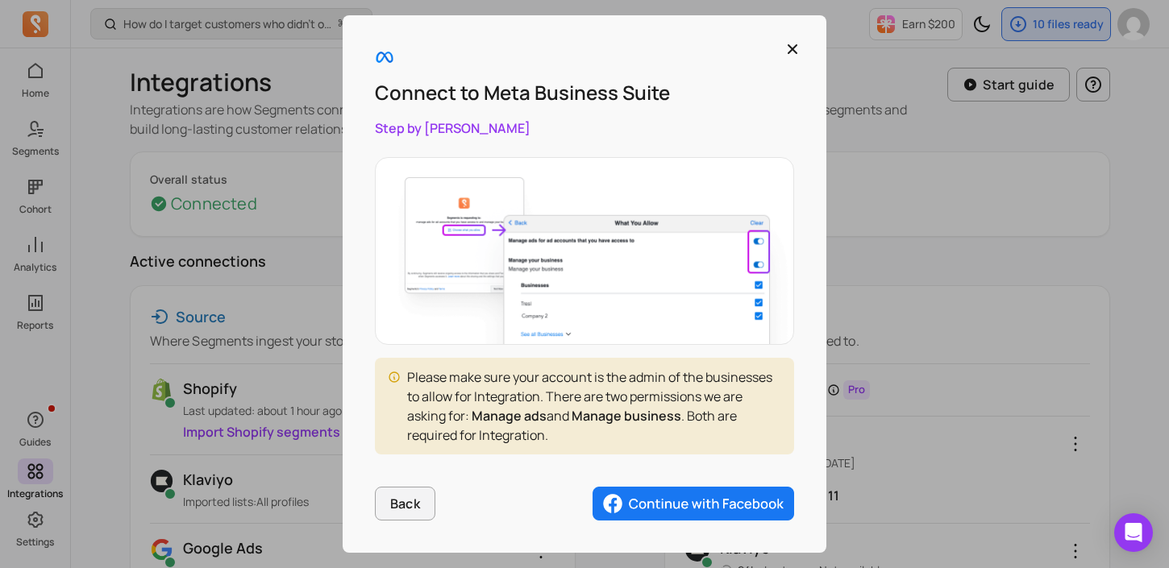
click at [716, 502] on img "button" at bounding box center [694, 504] width 202 height 34
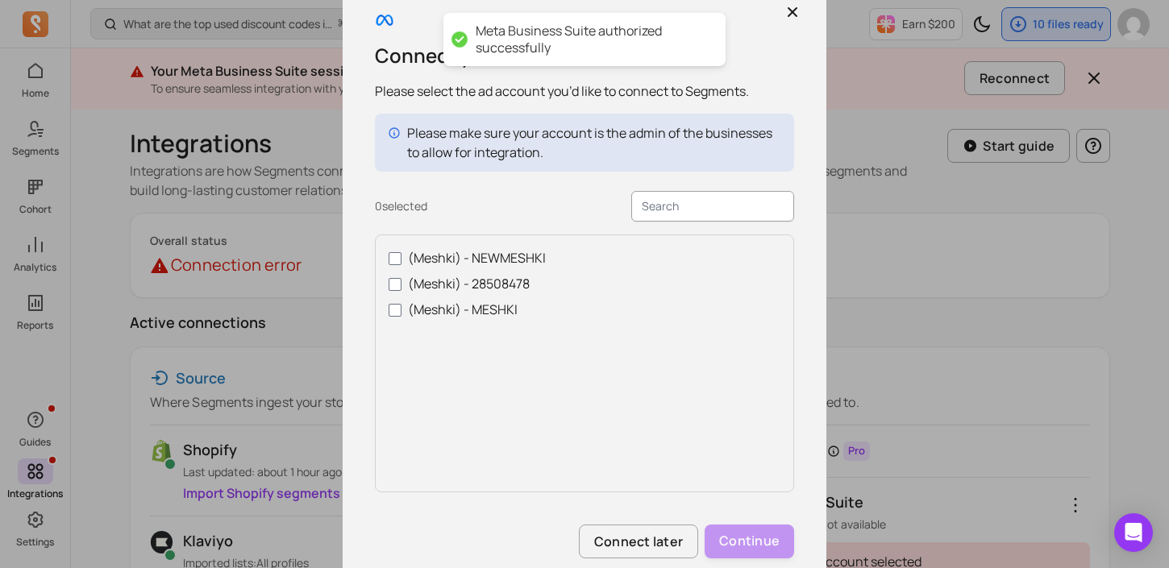
click at [514, 260] on label "(Meshki) - NEWMESHKI" at bounding box center [585, 257] width 392 height 19
click at [401, 260] on input "(Meshki) - NEWMESHKI" at bounding box center [395, 258] width 13 height 13
checkbox input "true"
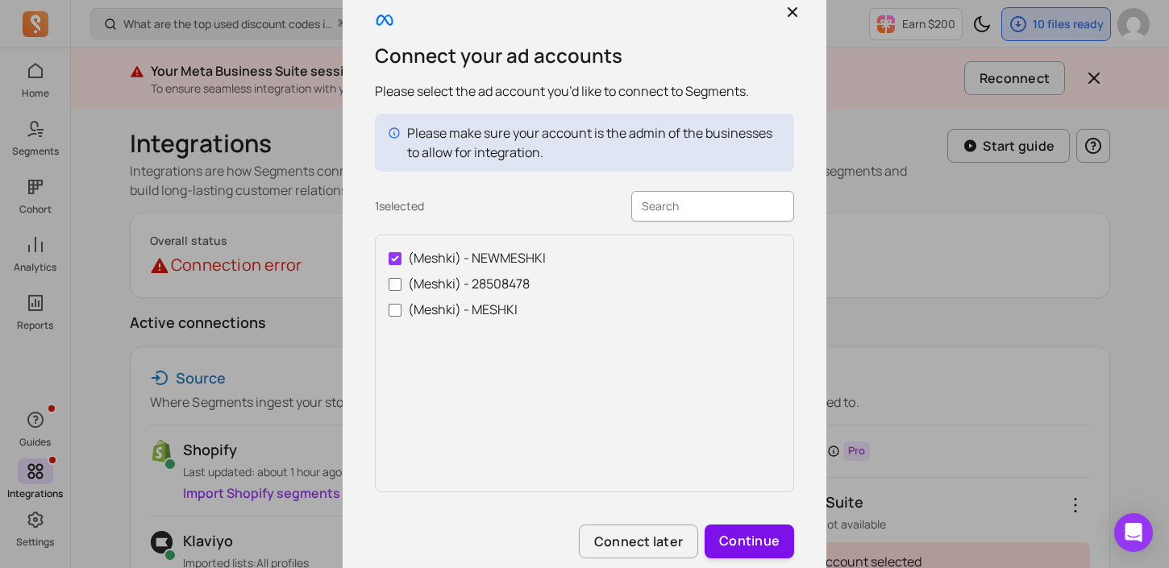
click at [751, 543] on button "Continue" at bounding box center [749, 542] width 89 height 34
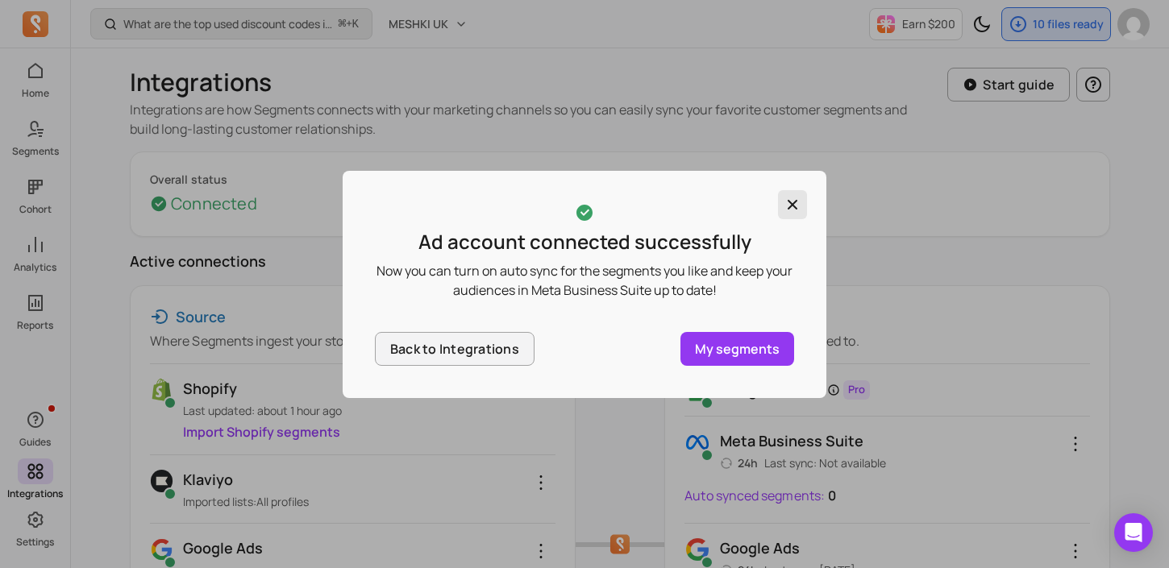
click at [799, 202] on icon "button" at bounding box center [792, 205] width 16 height 16
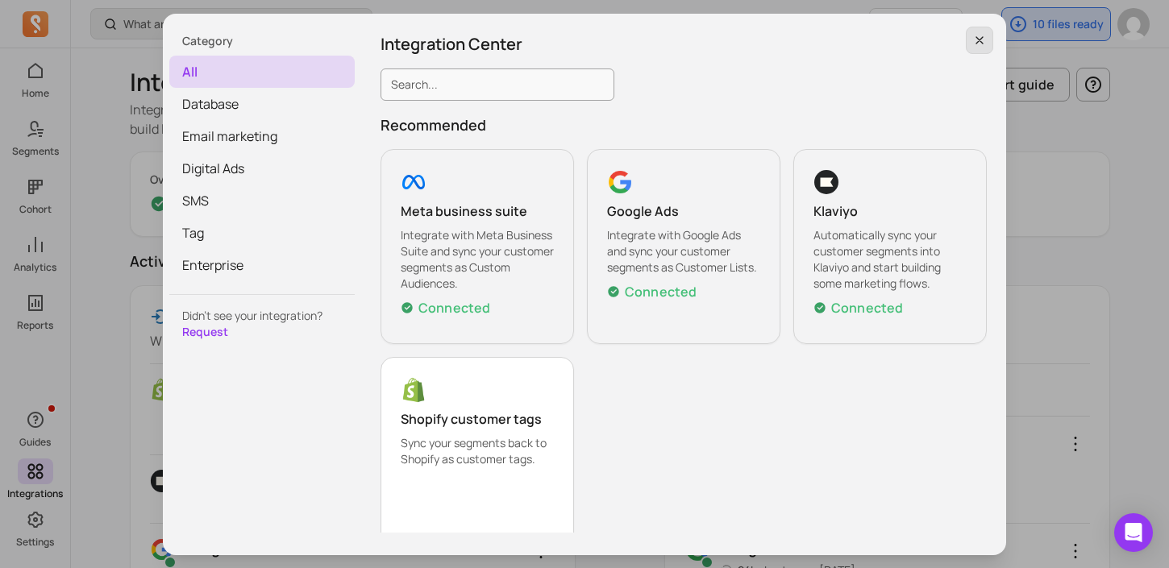
click at [973, 39] on icon "button" at bounding box center [979, 40] width 13 height 13
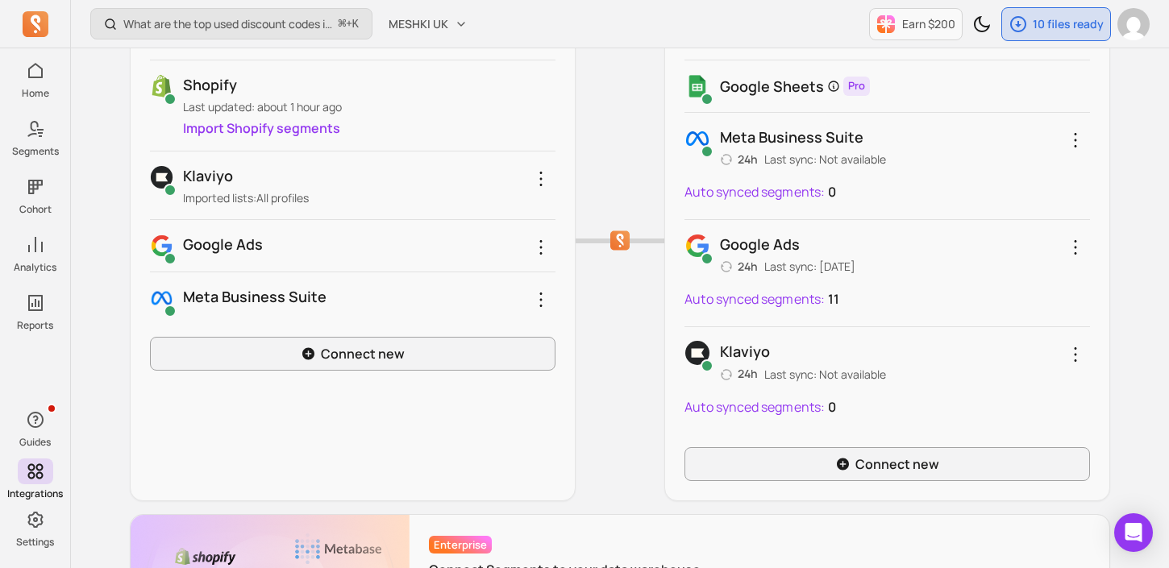
scroll to position [314, 0]
